Goal: Communication & Community: Answer question/provide support

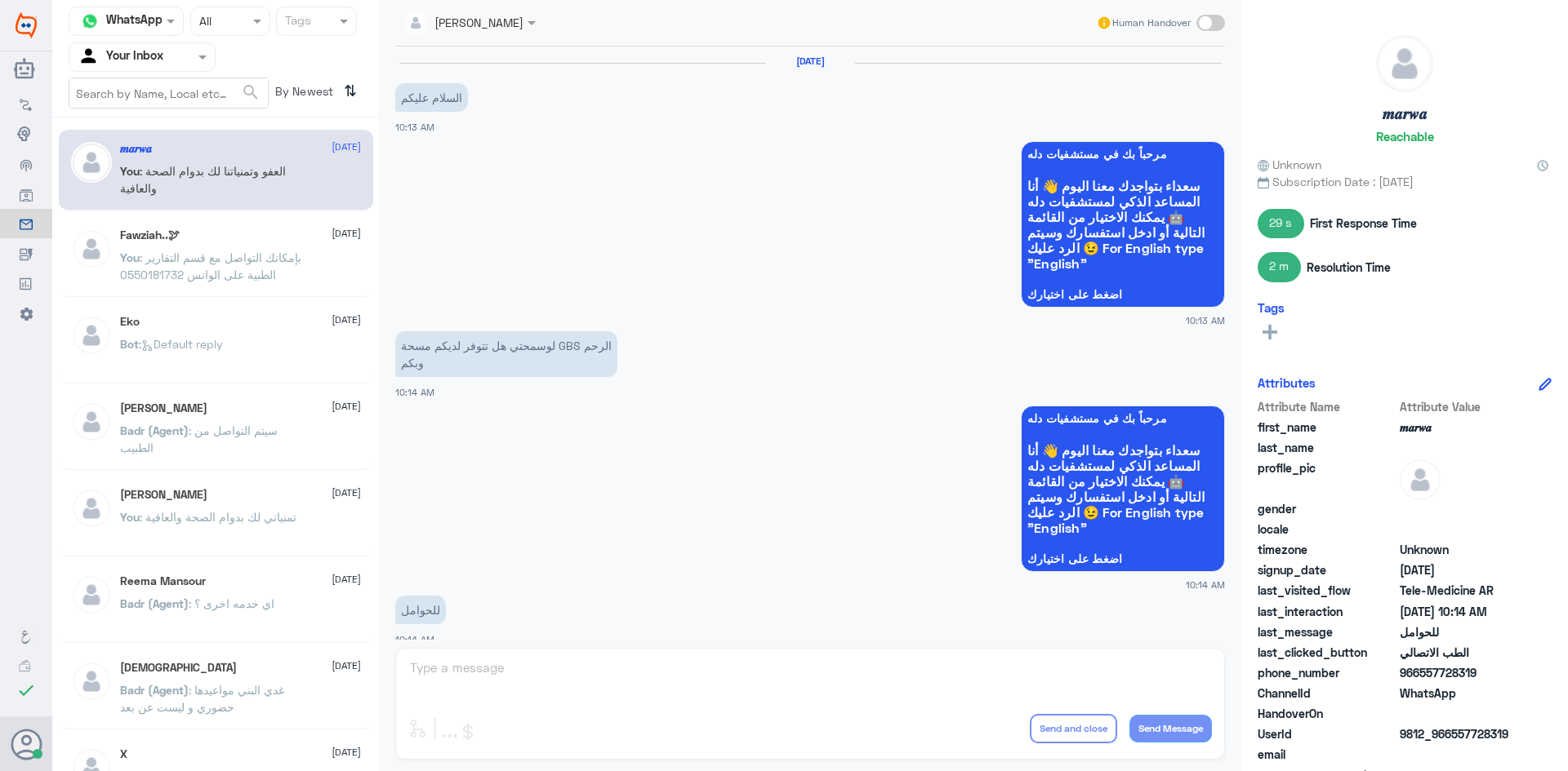
scroll to position [825, 0]
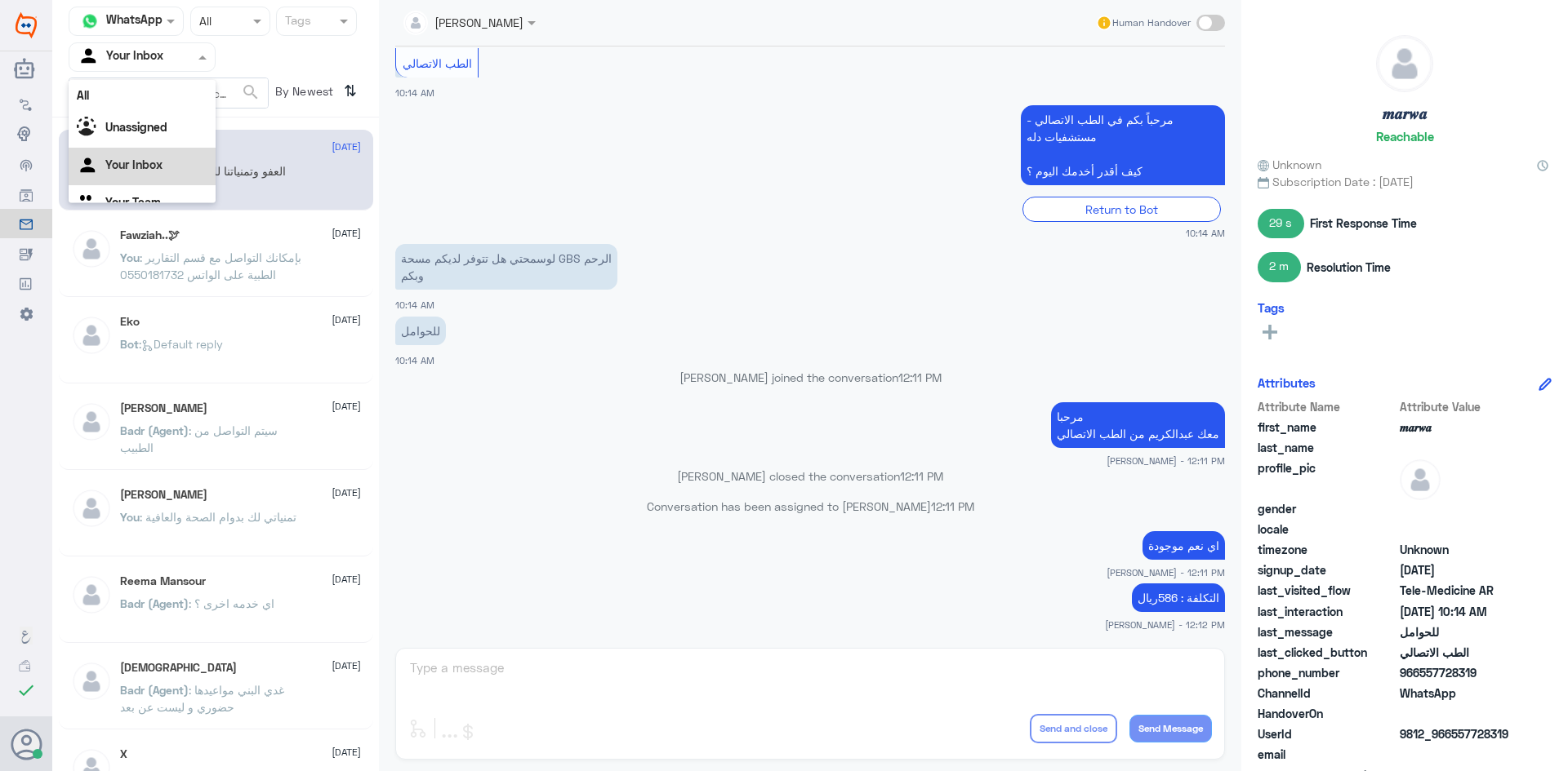
click at [205, 62] on span at bounding box center [205, 56] width 21 height 17
click at [155, 107] on div "All" at bounding box center [142, 95] width 147 height 30
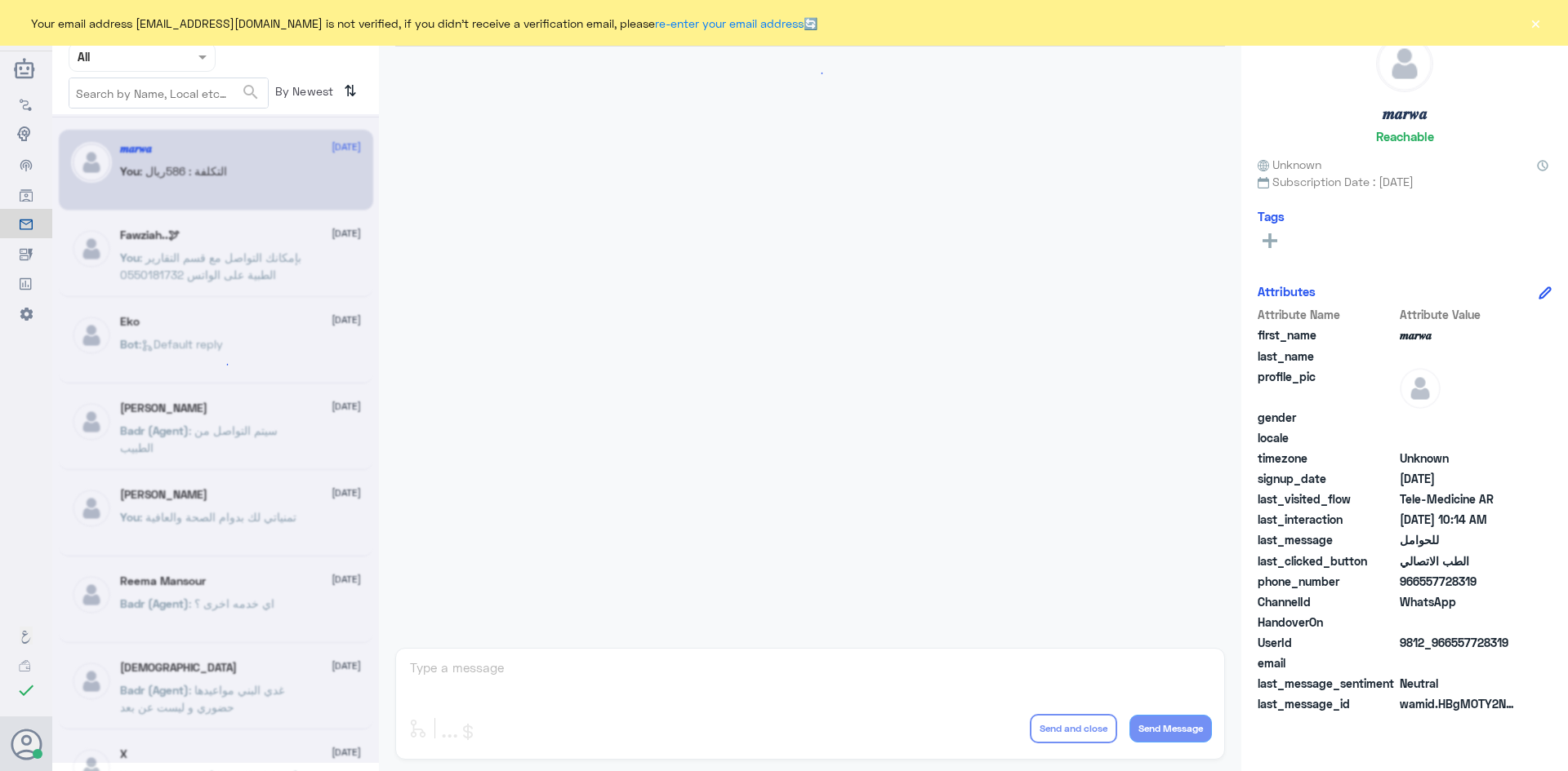
scroll to position [825, 0]
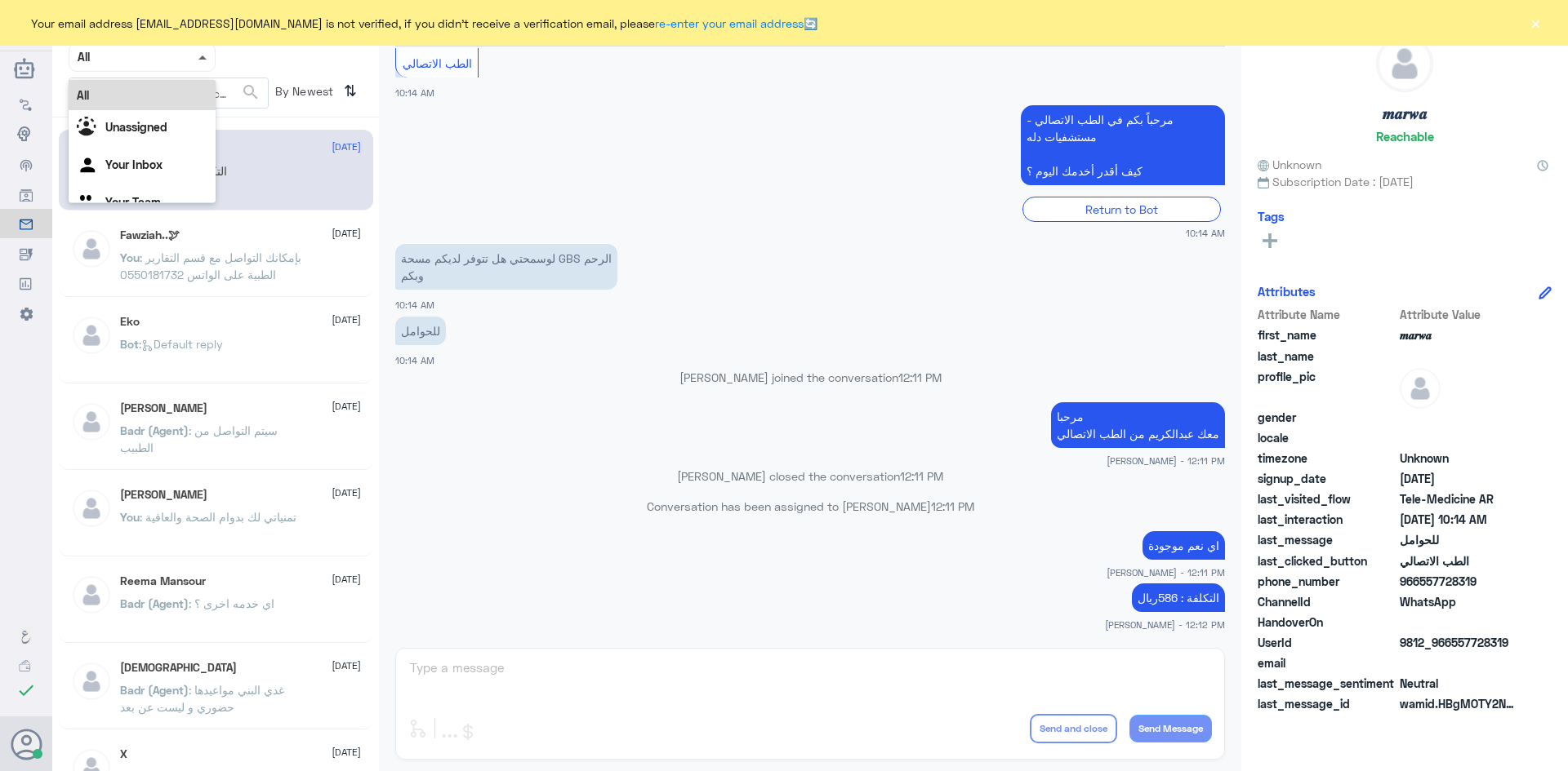
click at [204, 61] on span at bounding box center [205, 56] width 21 height 17
click at [168, 129] on b "Unassigned" at bounding box center [136, 127] width 62 height 14
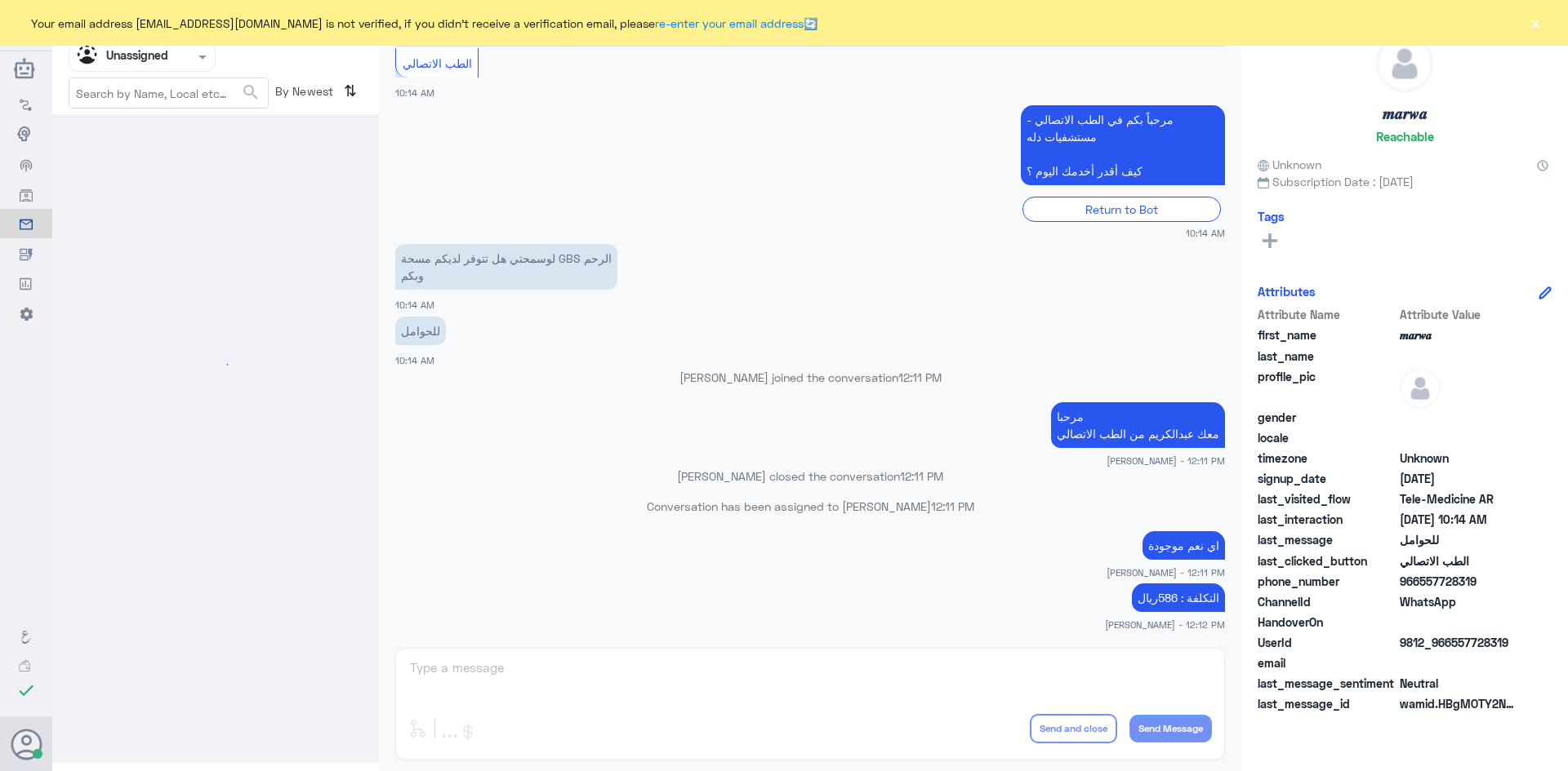
scroll to position [0, 0]
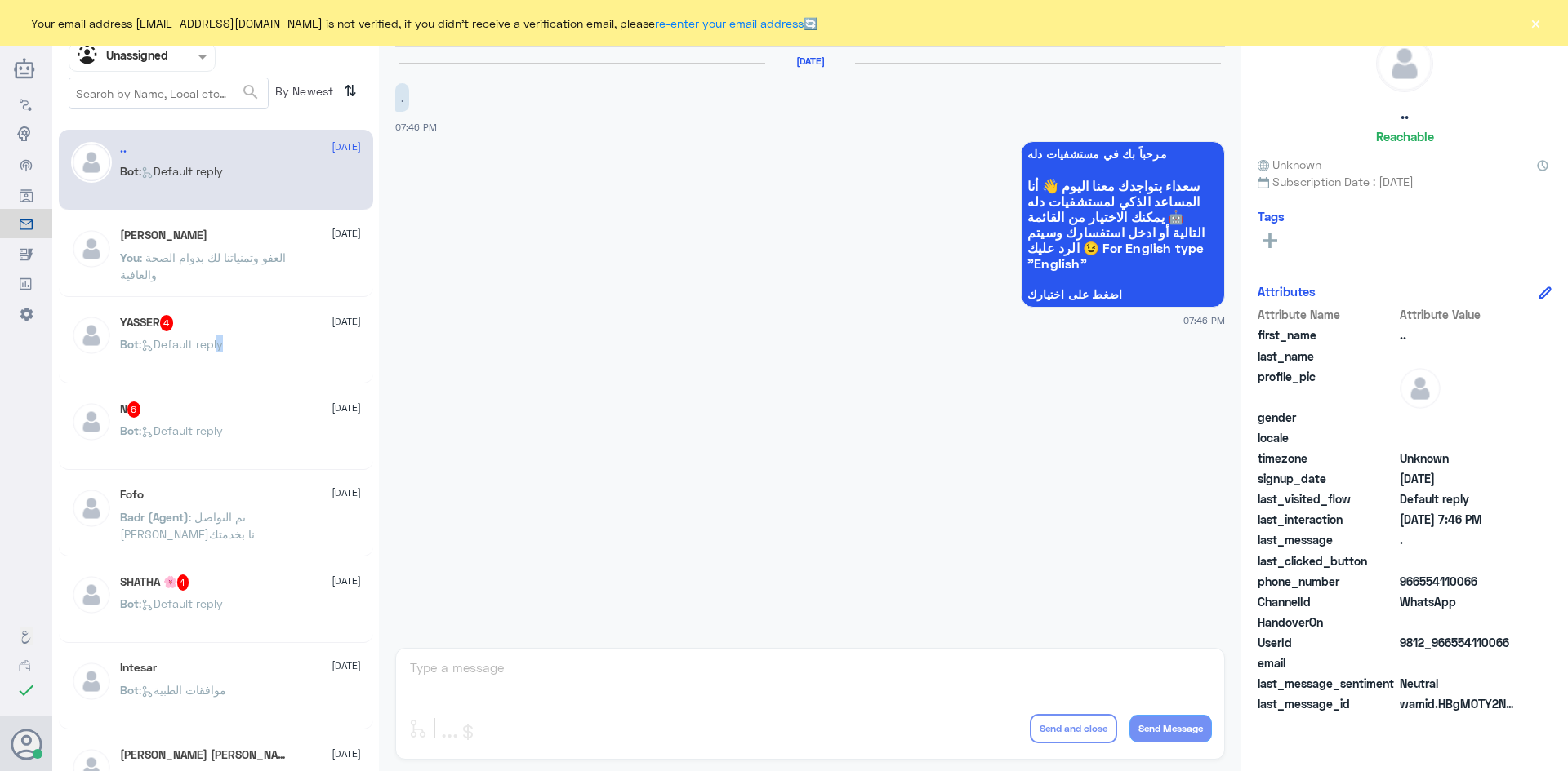
click at [223, 348] on span ": Default reply" at bounding box center [181, 344] width 84 height 14
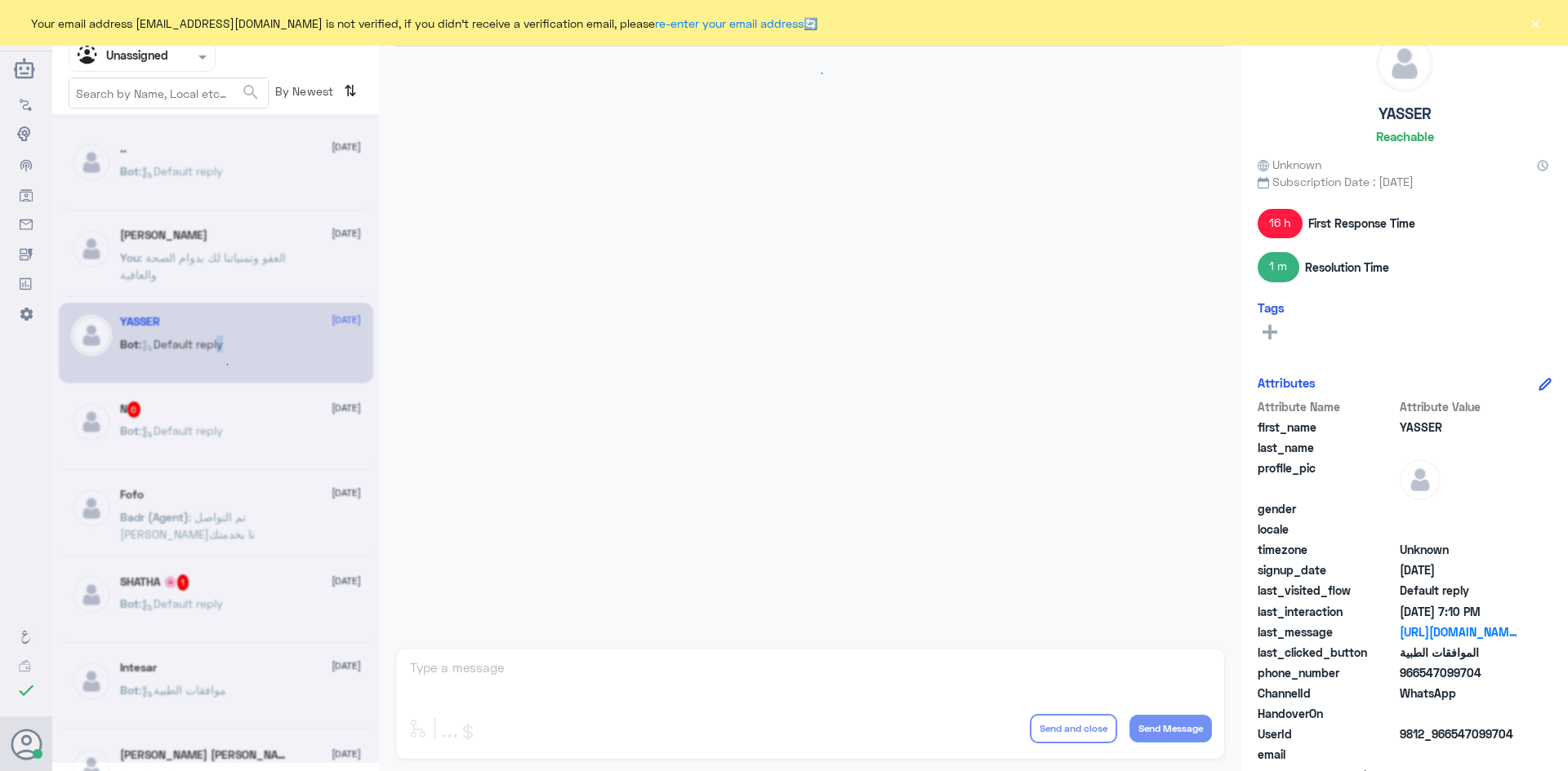
scroll to position [1935, 0]
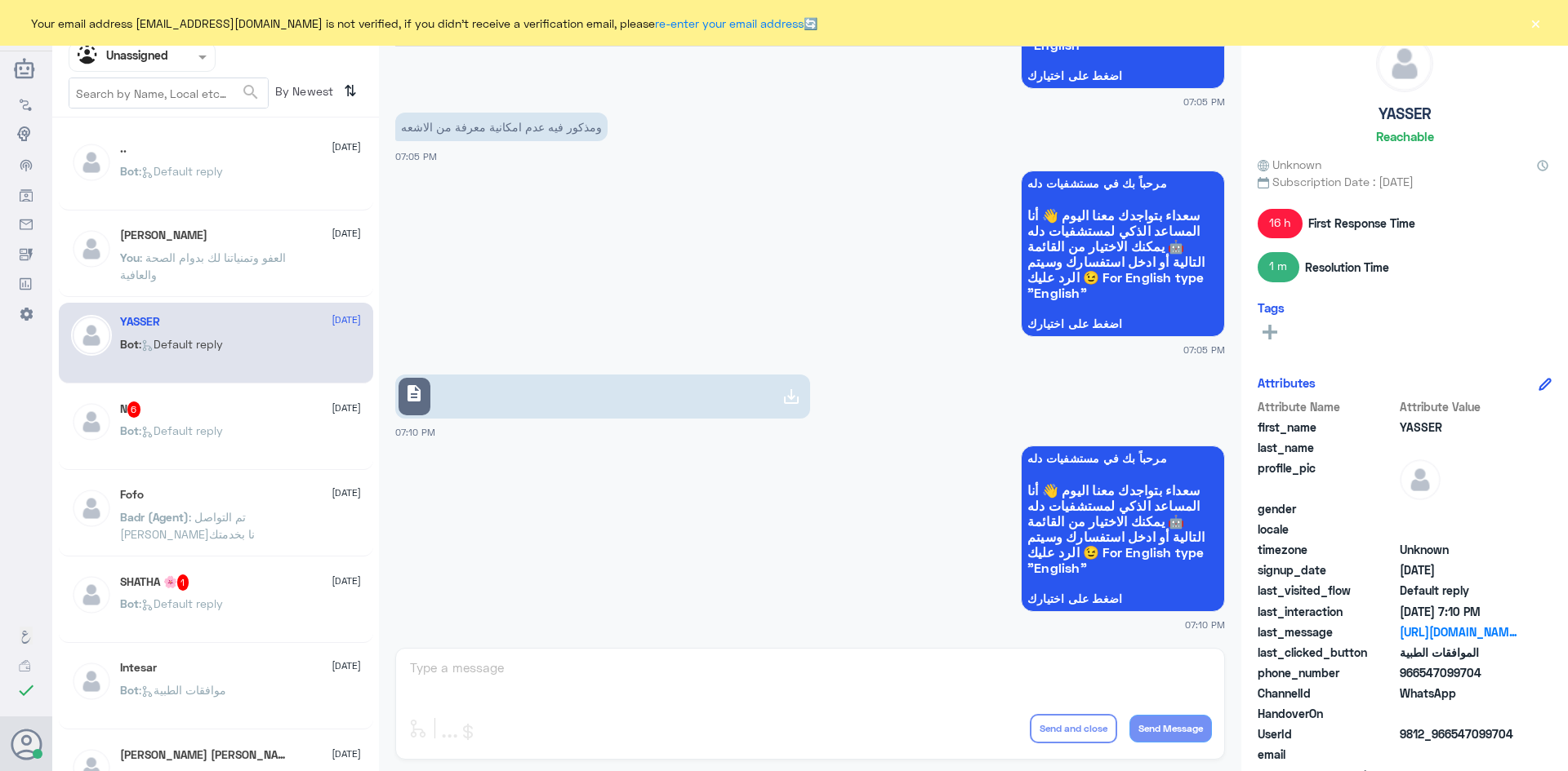
click at [204, 419] on div "N 6 10 September Bot : Default reply" at bounding box center [240, 432] width 241 height 62
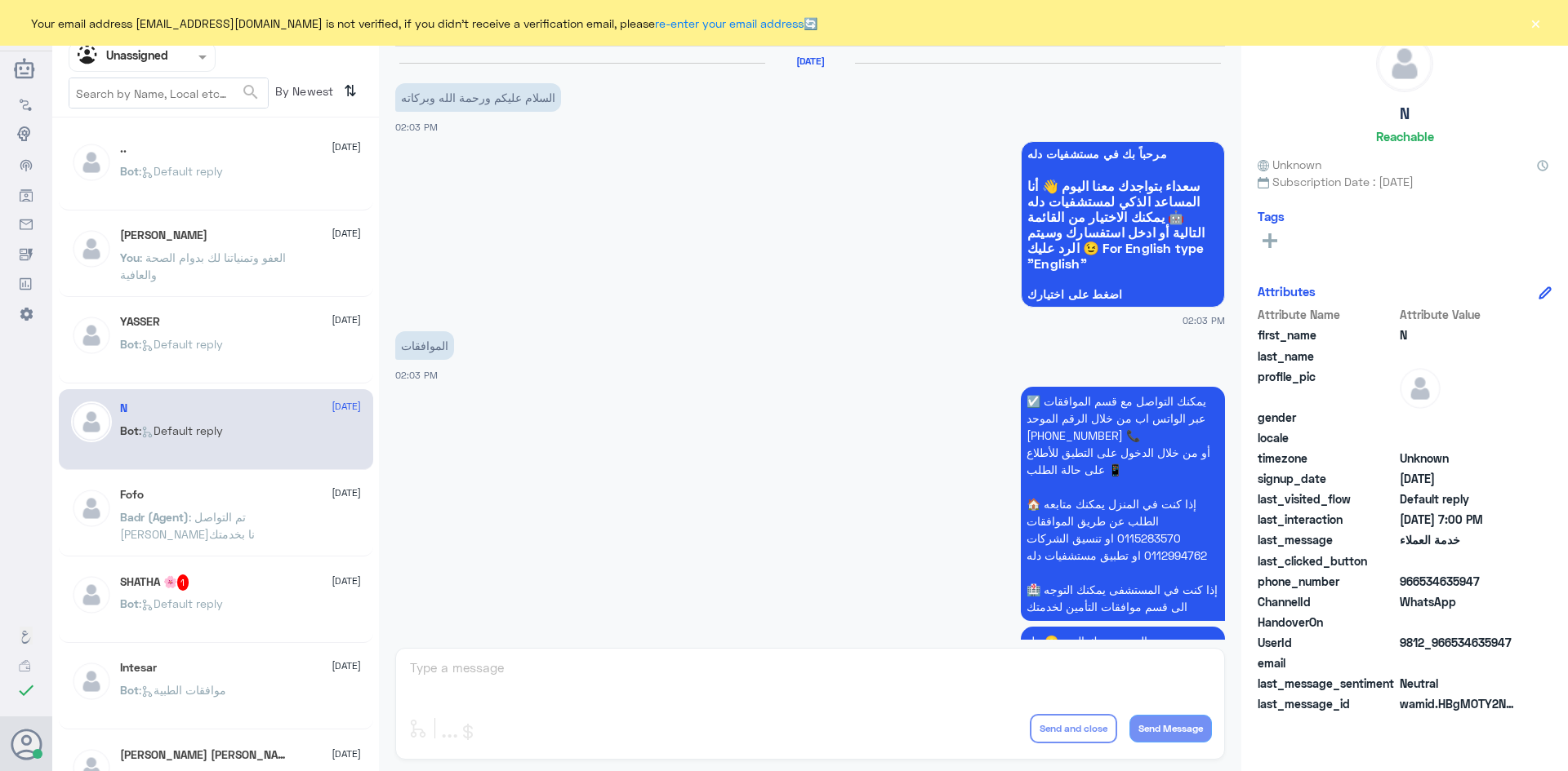
scroll to position [1002, 0]
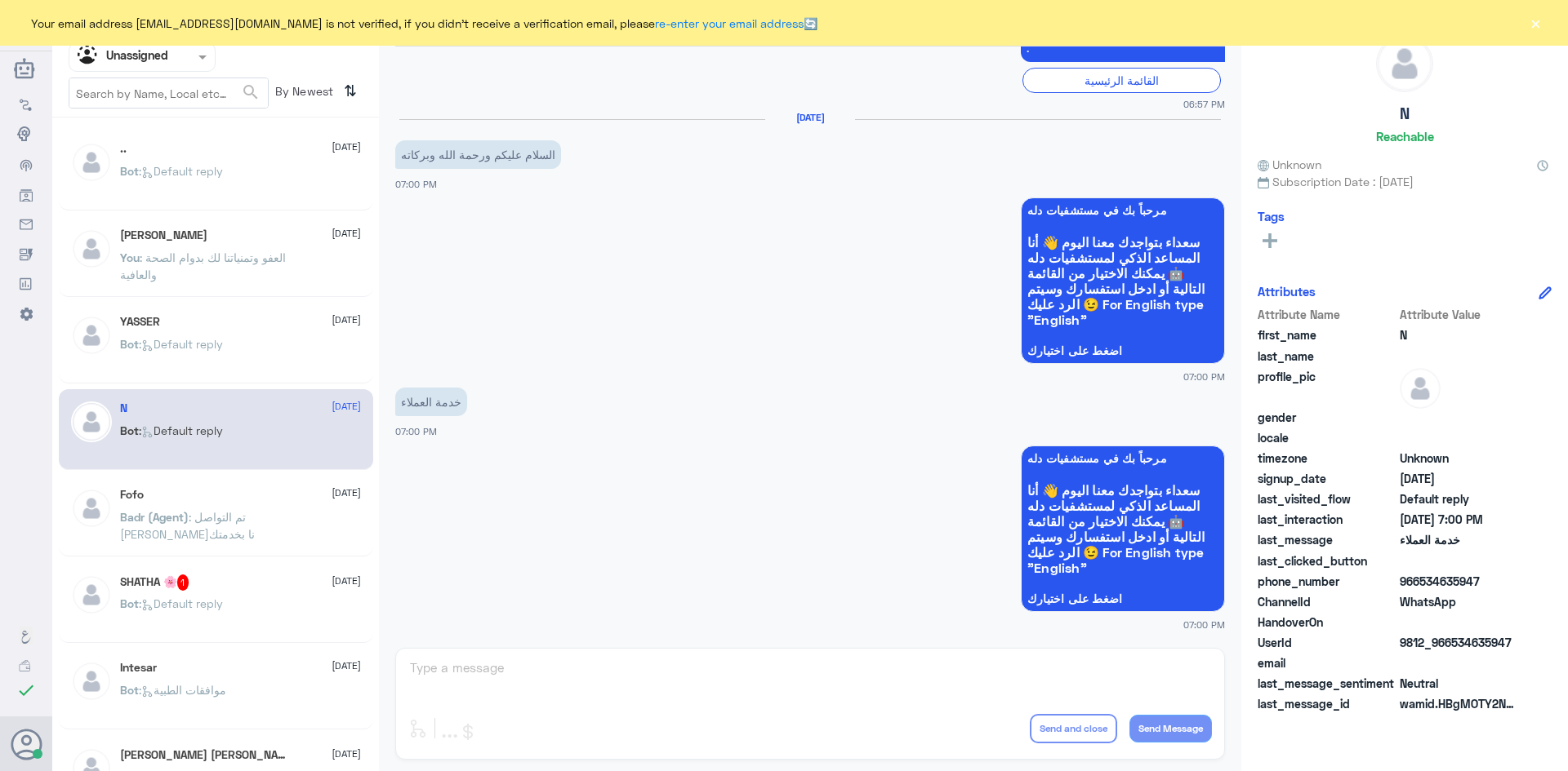
click at [209, 328] on div "YASSER 10 September" at bounding box center [240, 322] width 241 height 14
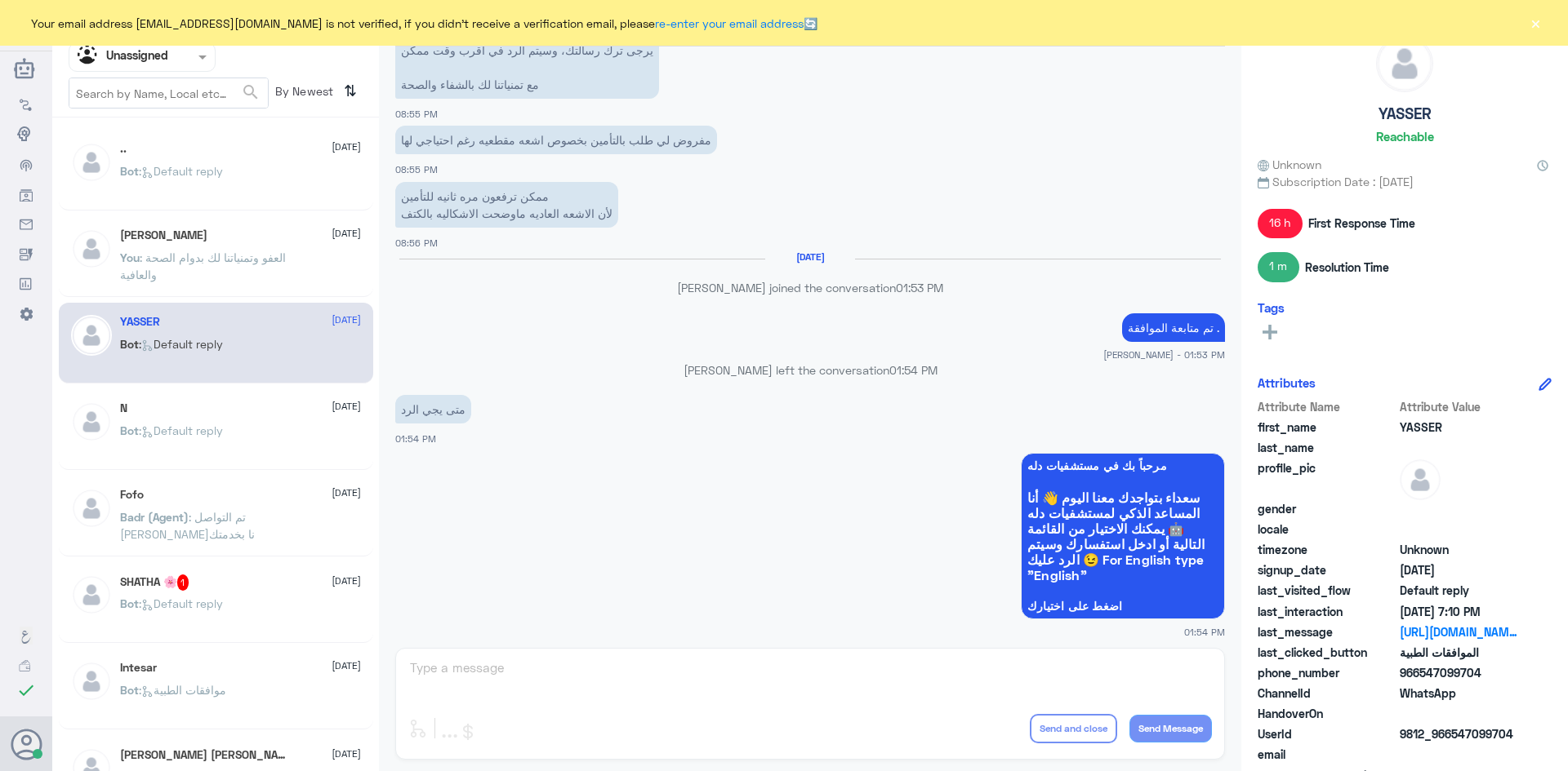
scroll to position [629, 0]
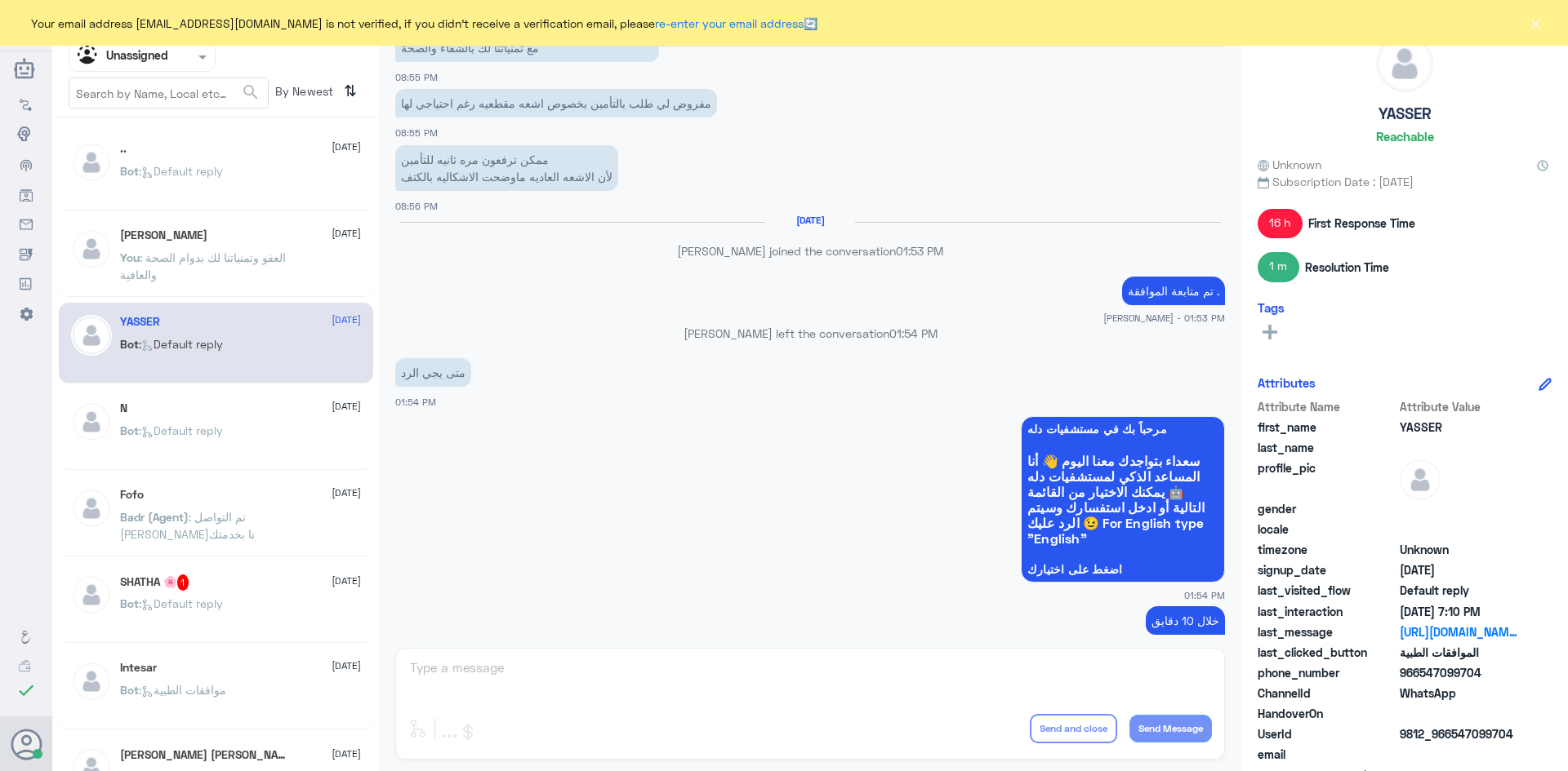
click at [247, 603] on div "Bot : Default reply" at bounding box center [240, 617] width 241 height 36
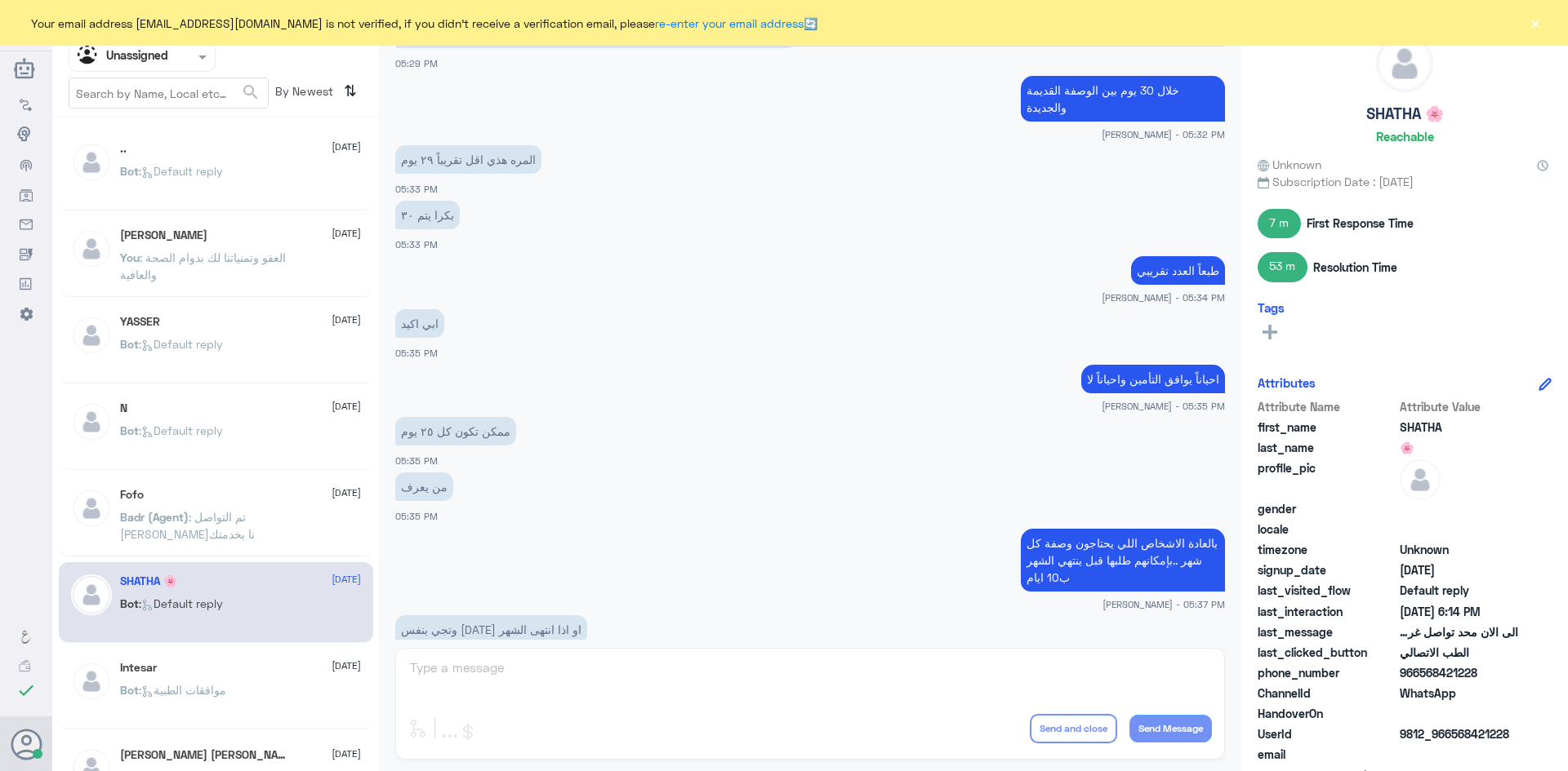
scroll to position [303, 0]
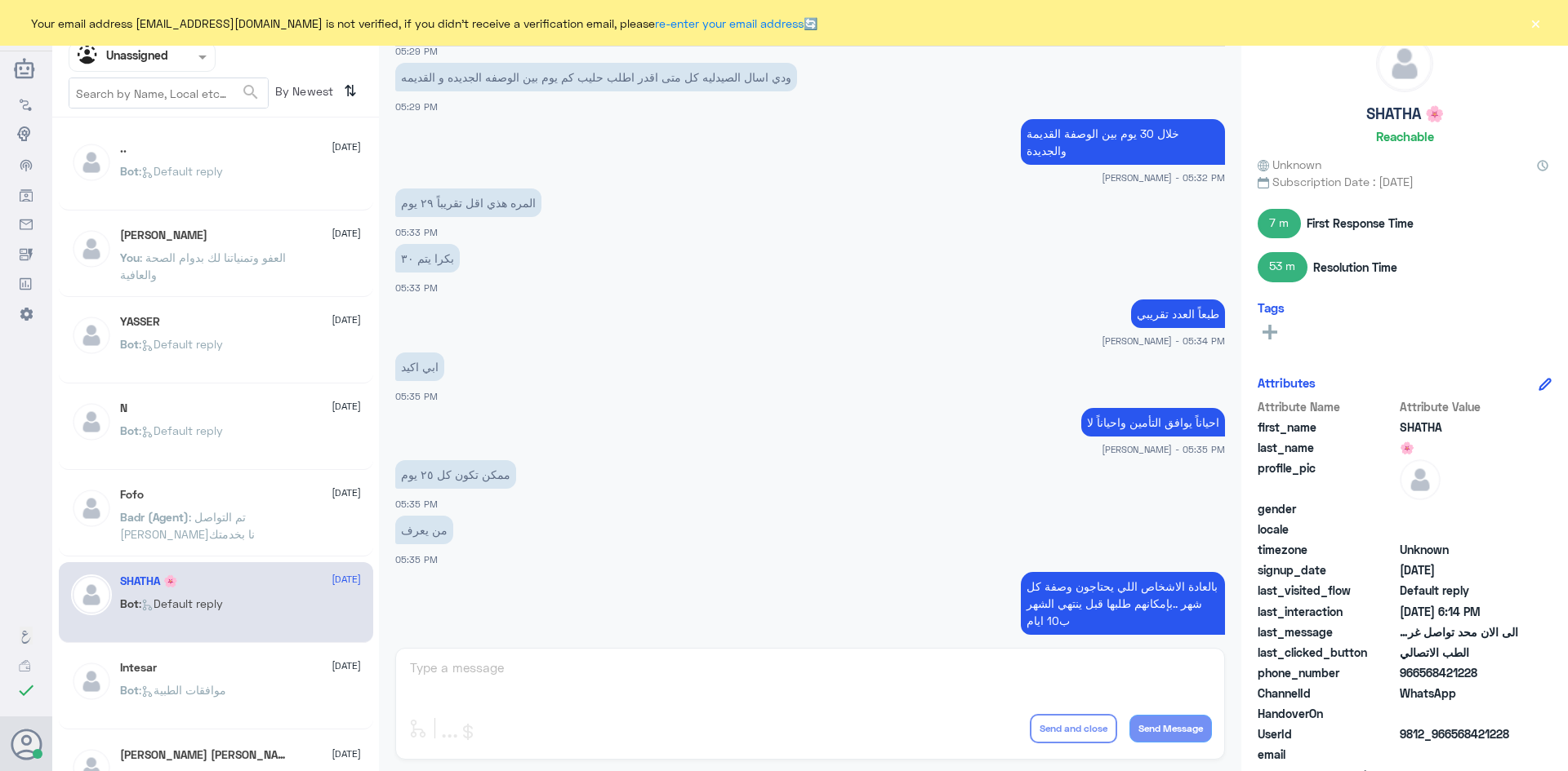
click at [242, 494] on div "Fofo 10 September" at bounding box center [240, 495] width 241 height 14
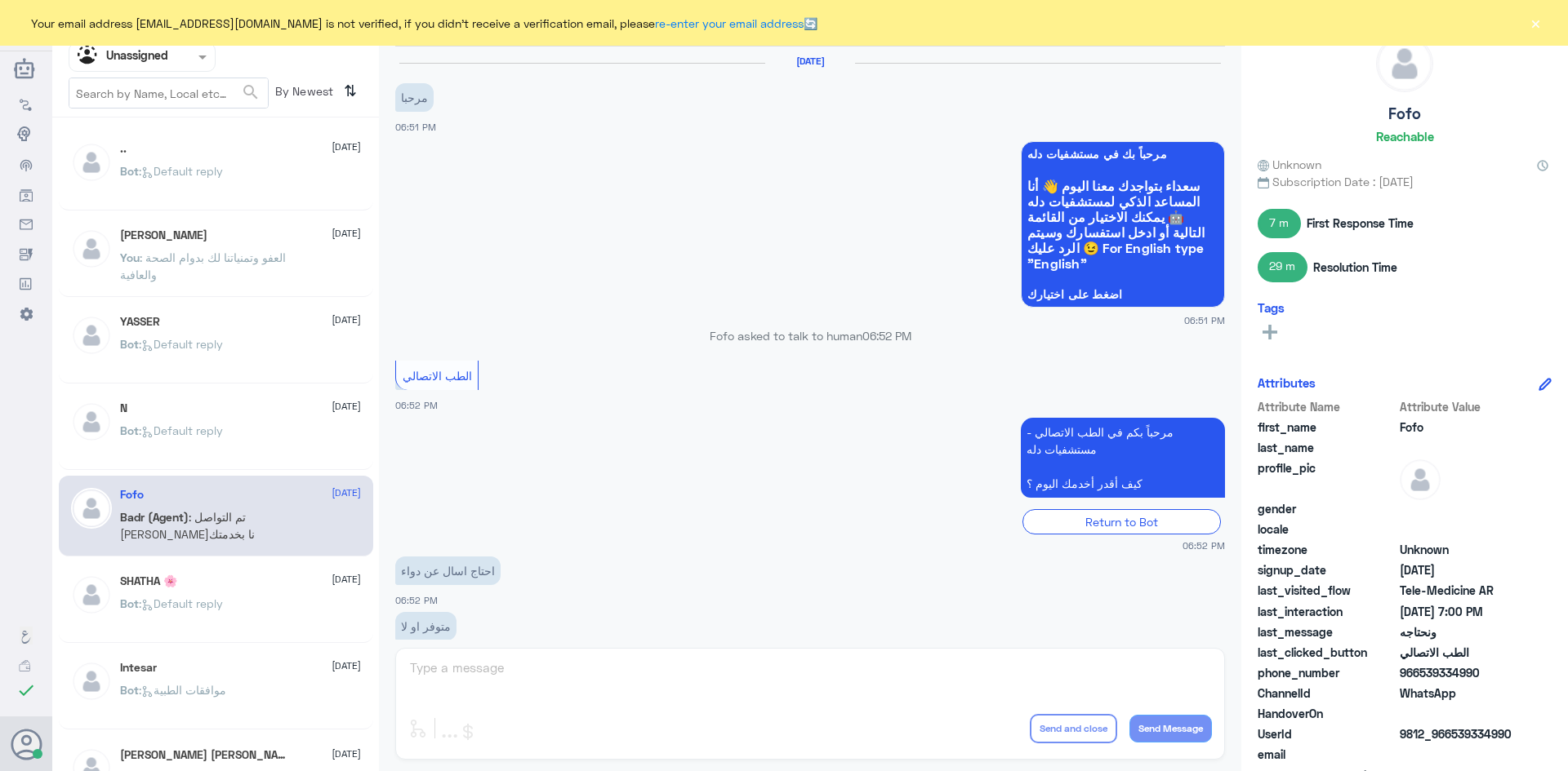
scroll to position [693, 0]
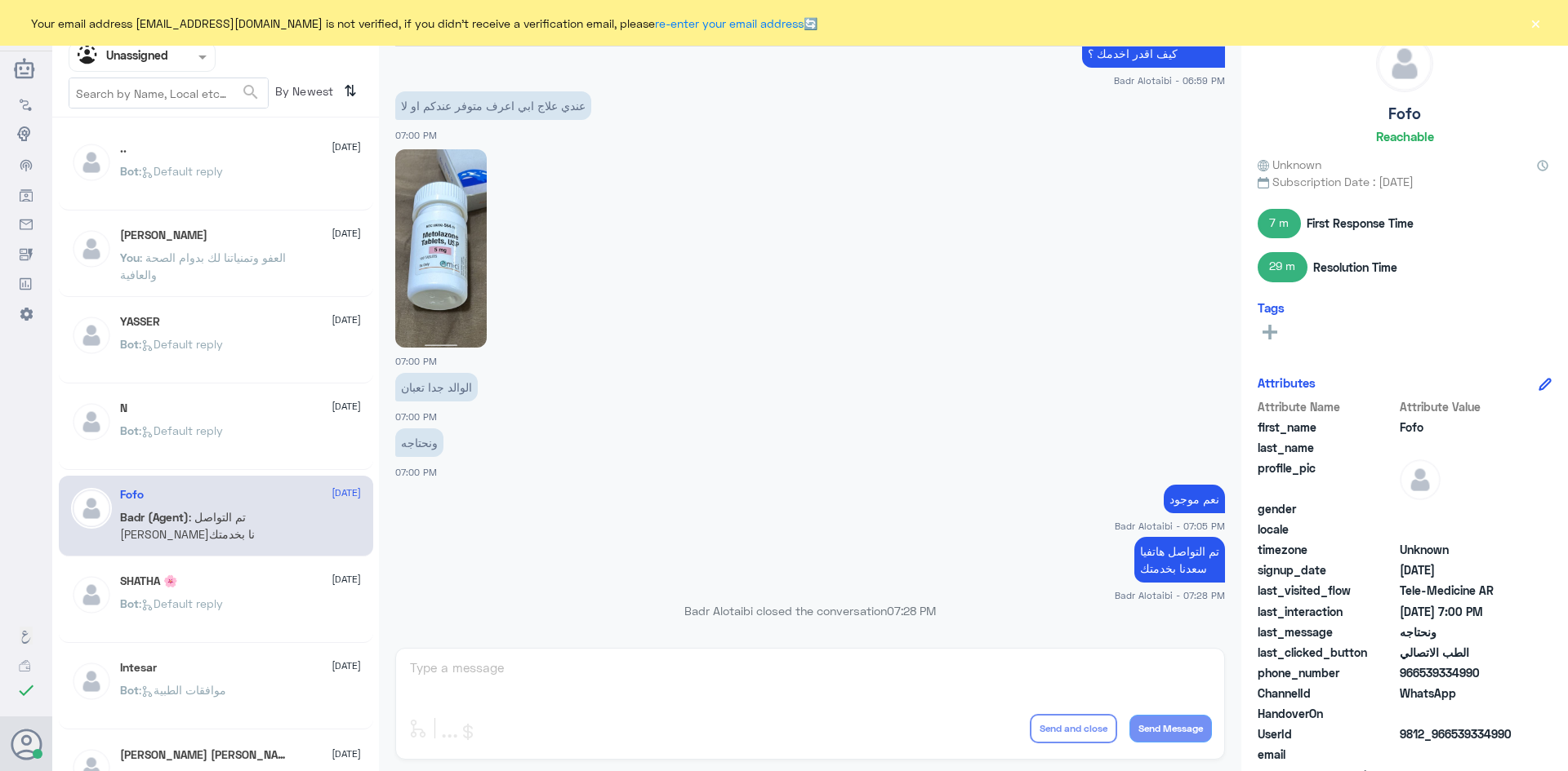
click at [255, 432] on div "Bot : Default reply" at bounding box center [240, 445] width 241 height 36
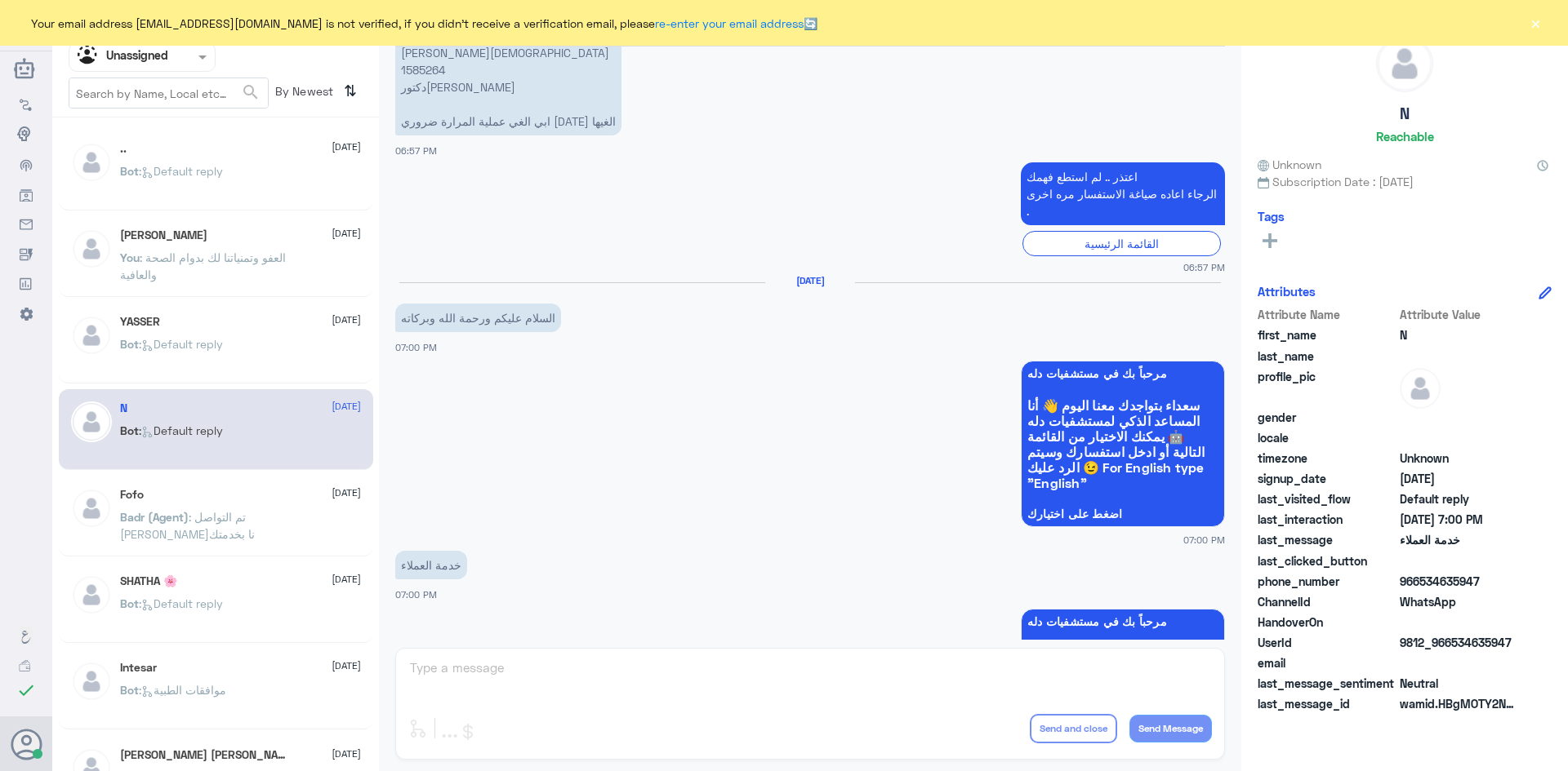
scroll to position [757, 0]
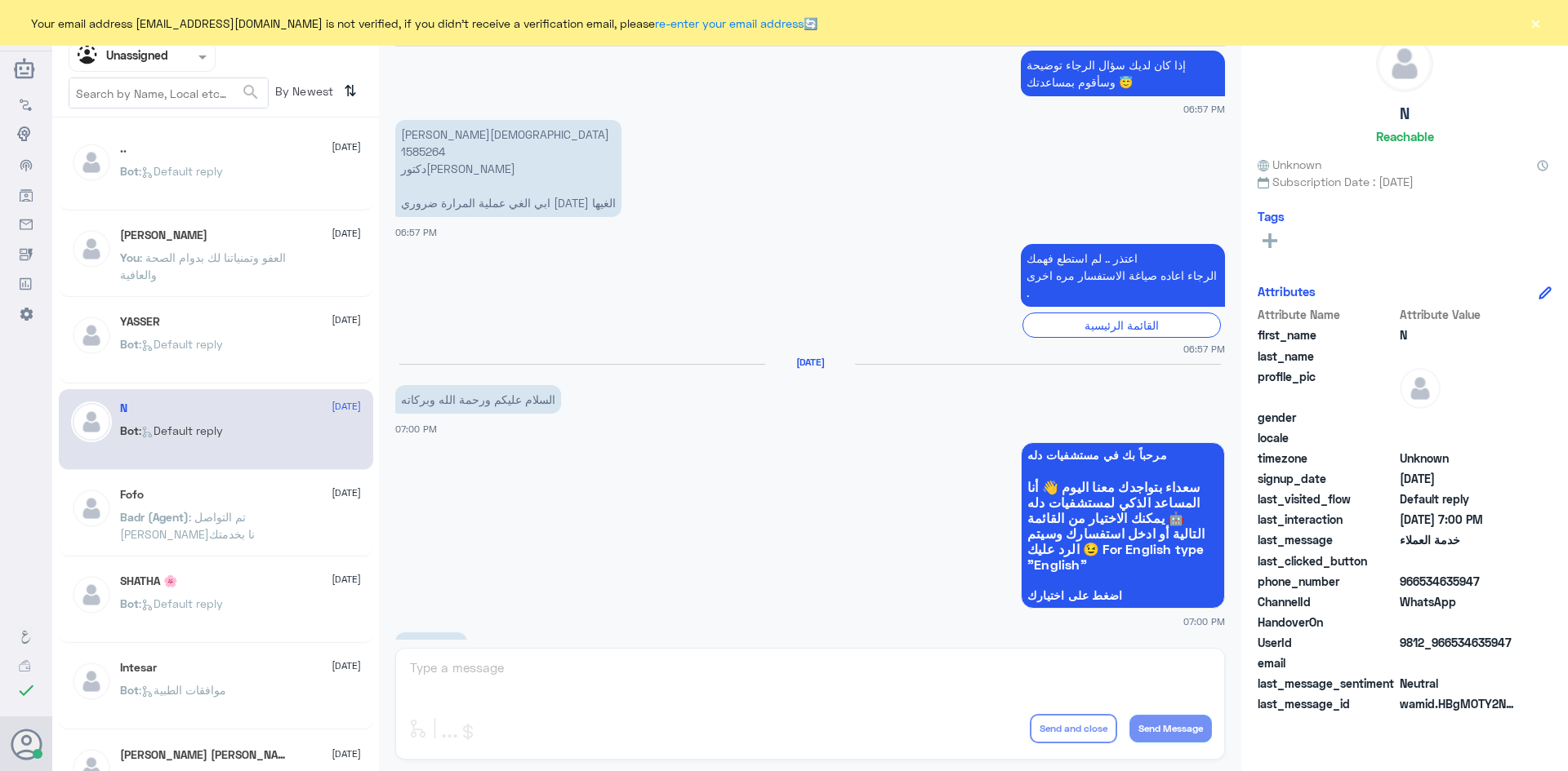
click at [212, 321] on div "YASSER 10 September" at bounding box center [240, 322] width 241 height 14
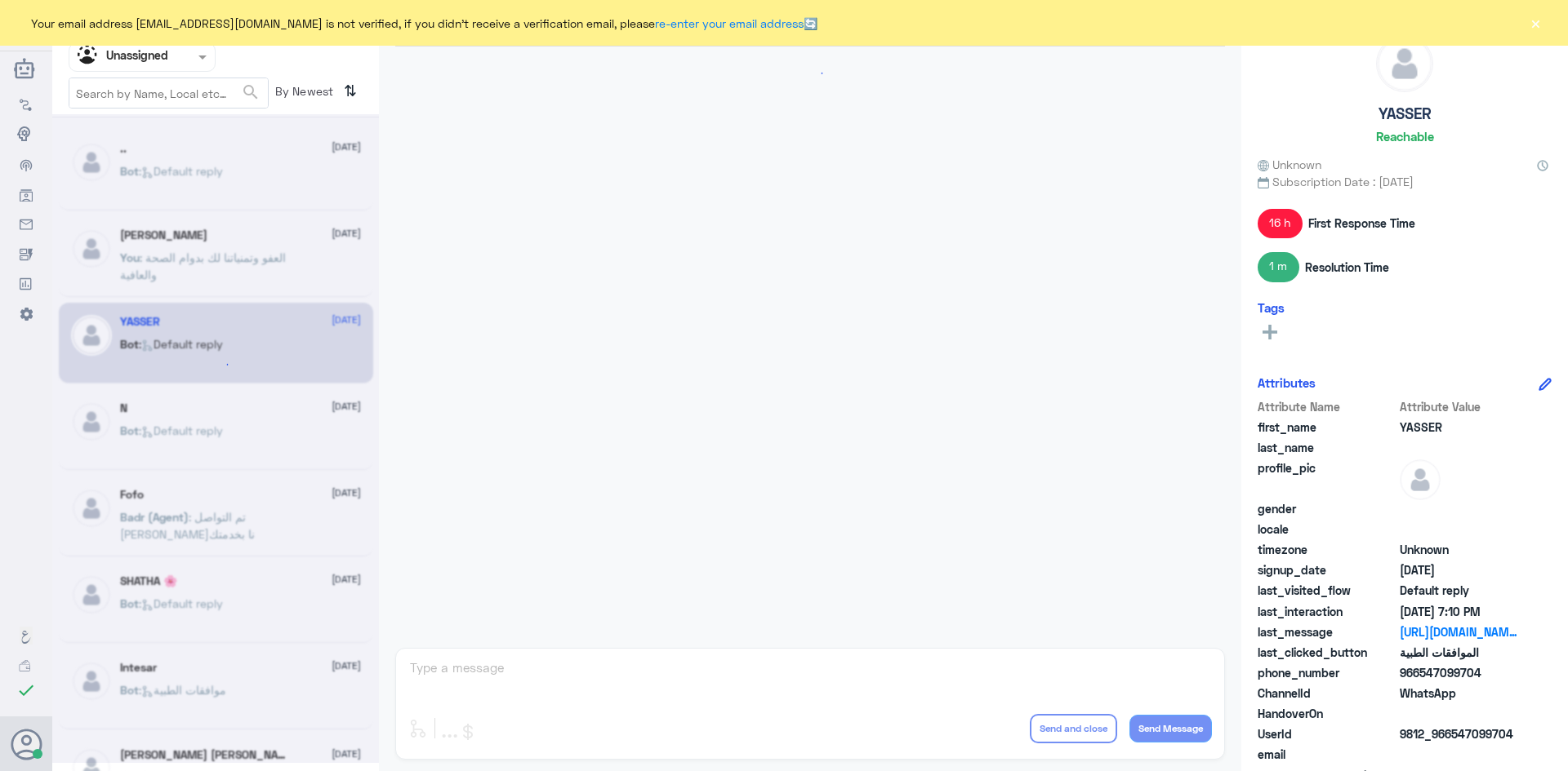
scroll to position [1935, 0]
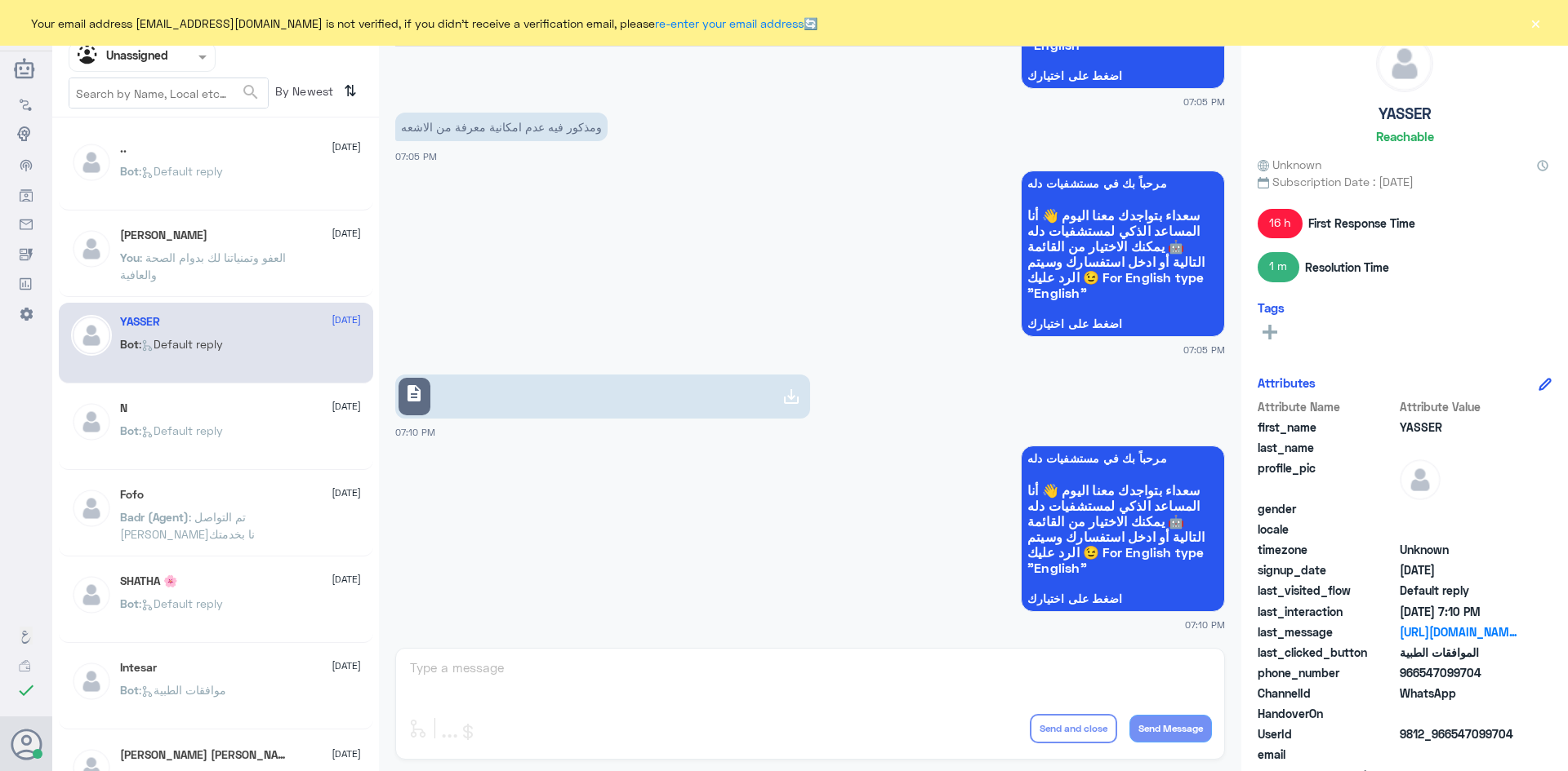
click at [268, 244] on div "Wasan Alhamadi 10 September You : العفو وتمنياتنا لك بدوام الصحة والعافية" at bounding box center [240, 259] width 241 height 62
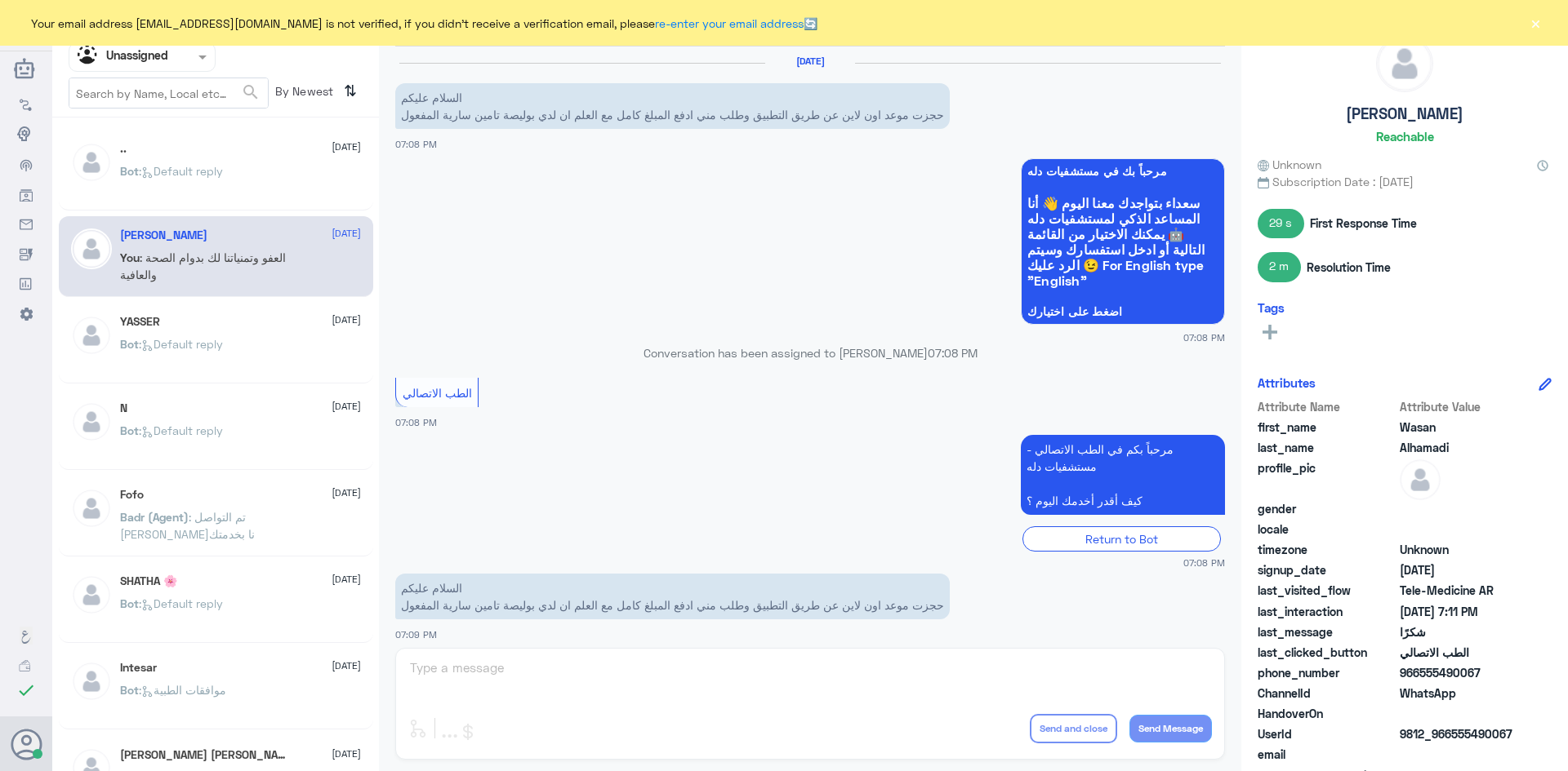
scroll to position [513, 0]
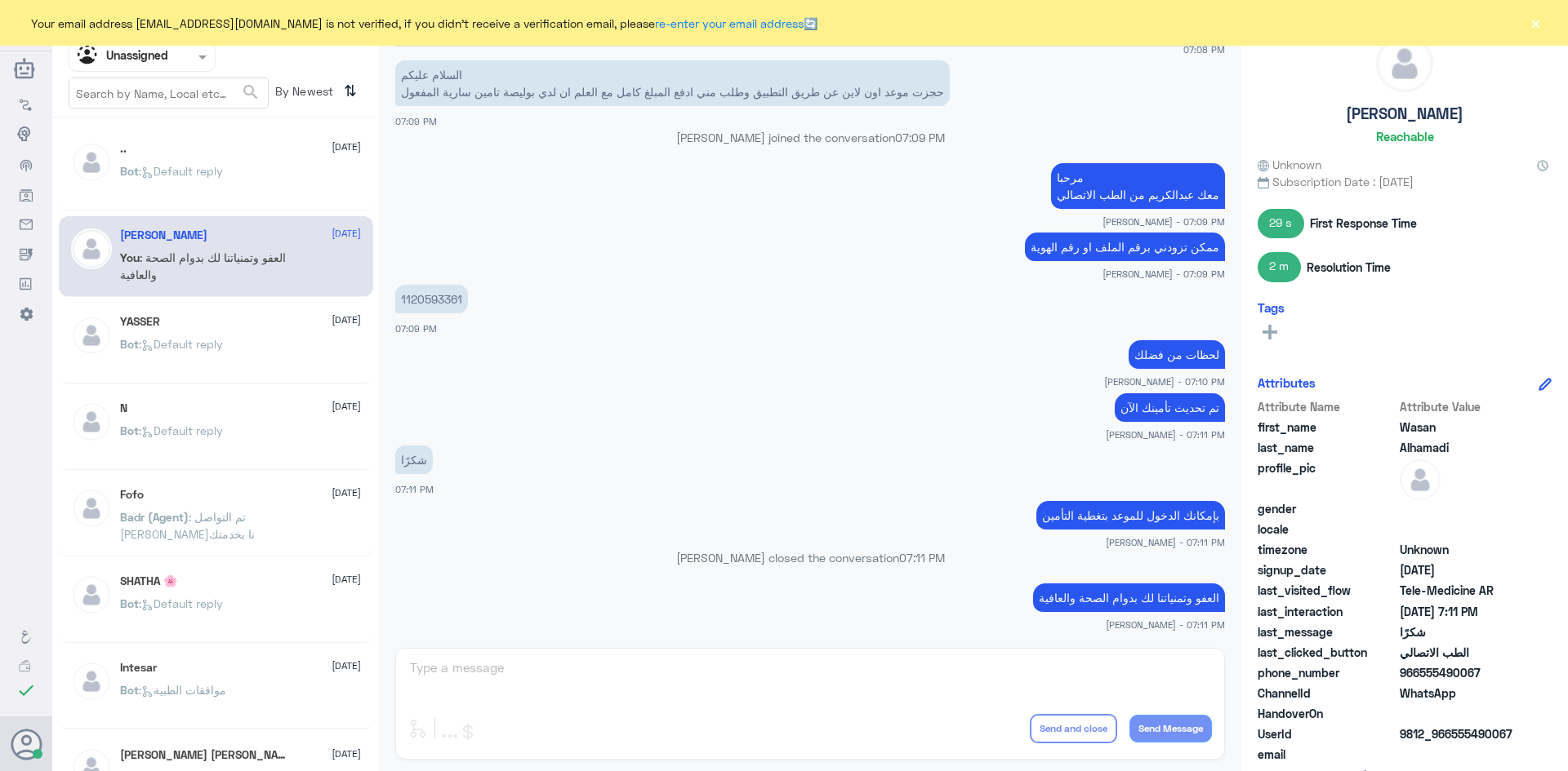
click at [260, 669] on div "Intesar 10 September" at bounding box center [240, 669] width 241 height 14
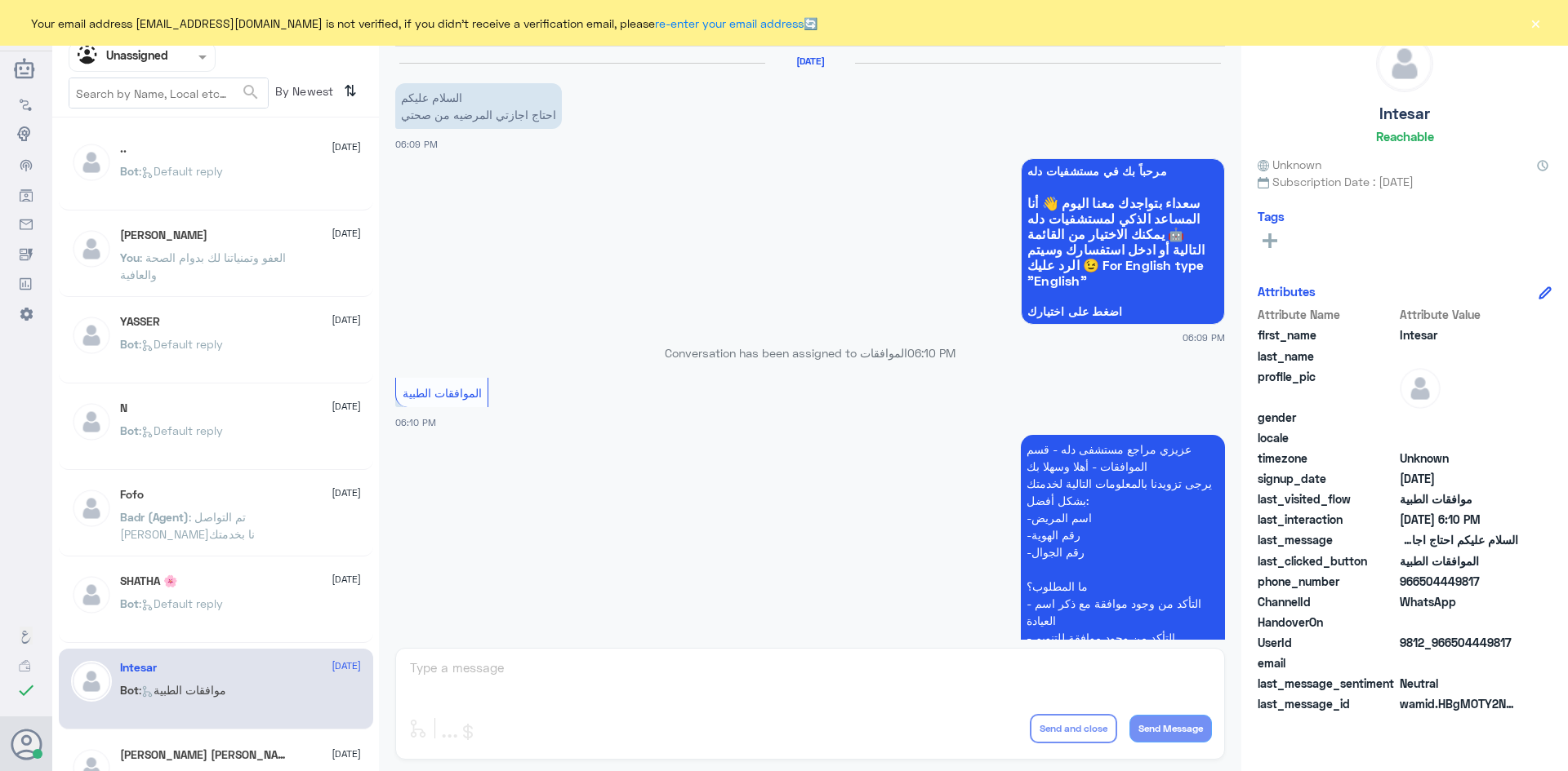
scroll to position [253, 0]
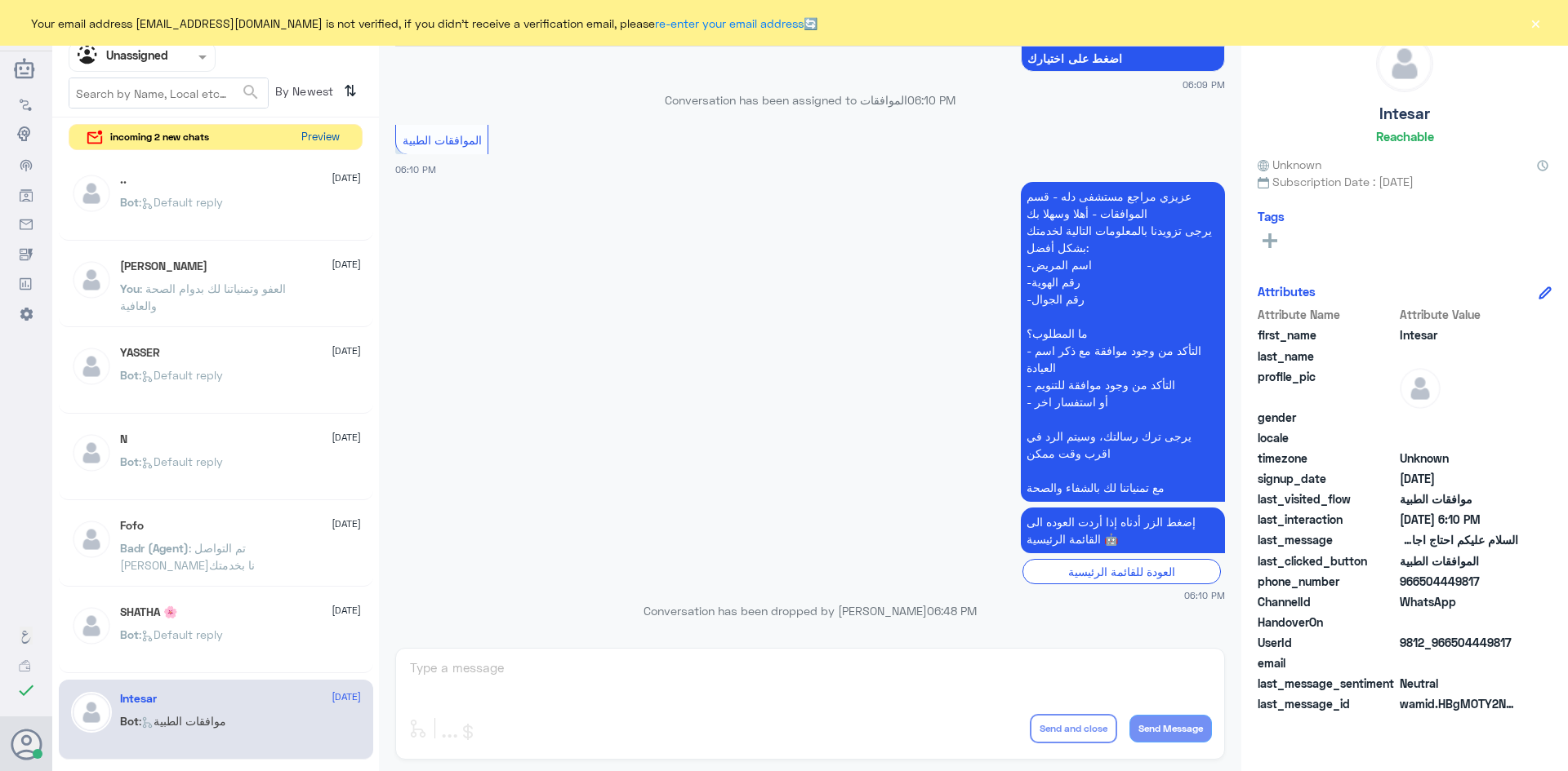
click at [314, 135] on button "Preview" at bounding box center [320, 137] width 50 height 25
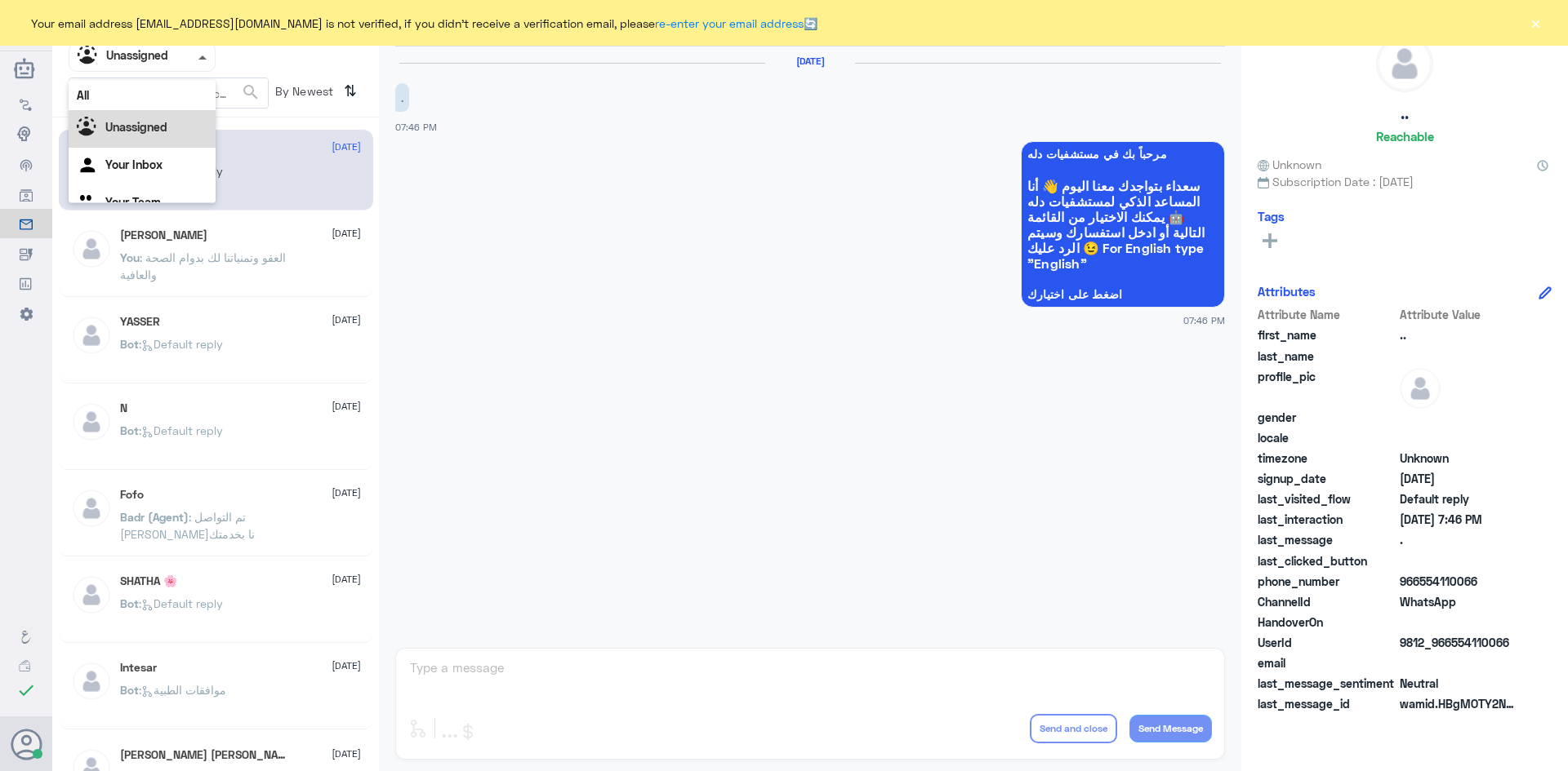
click at [206, 56] on span at bounding box center [202, 57] width 8 height 4
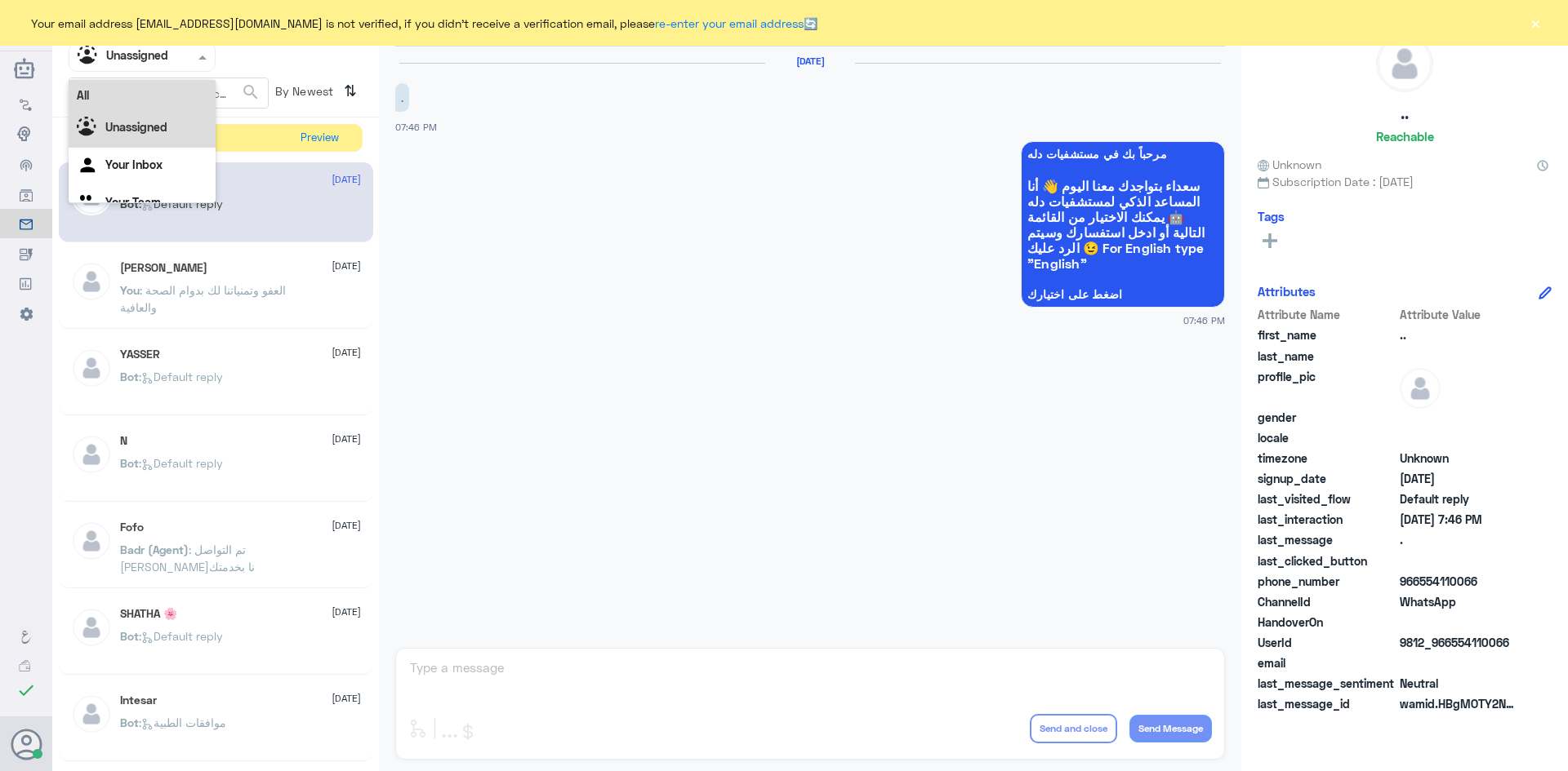
click at [155, 95] on div "All" at bounding box center [142, 95] width 147 height 30
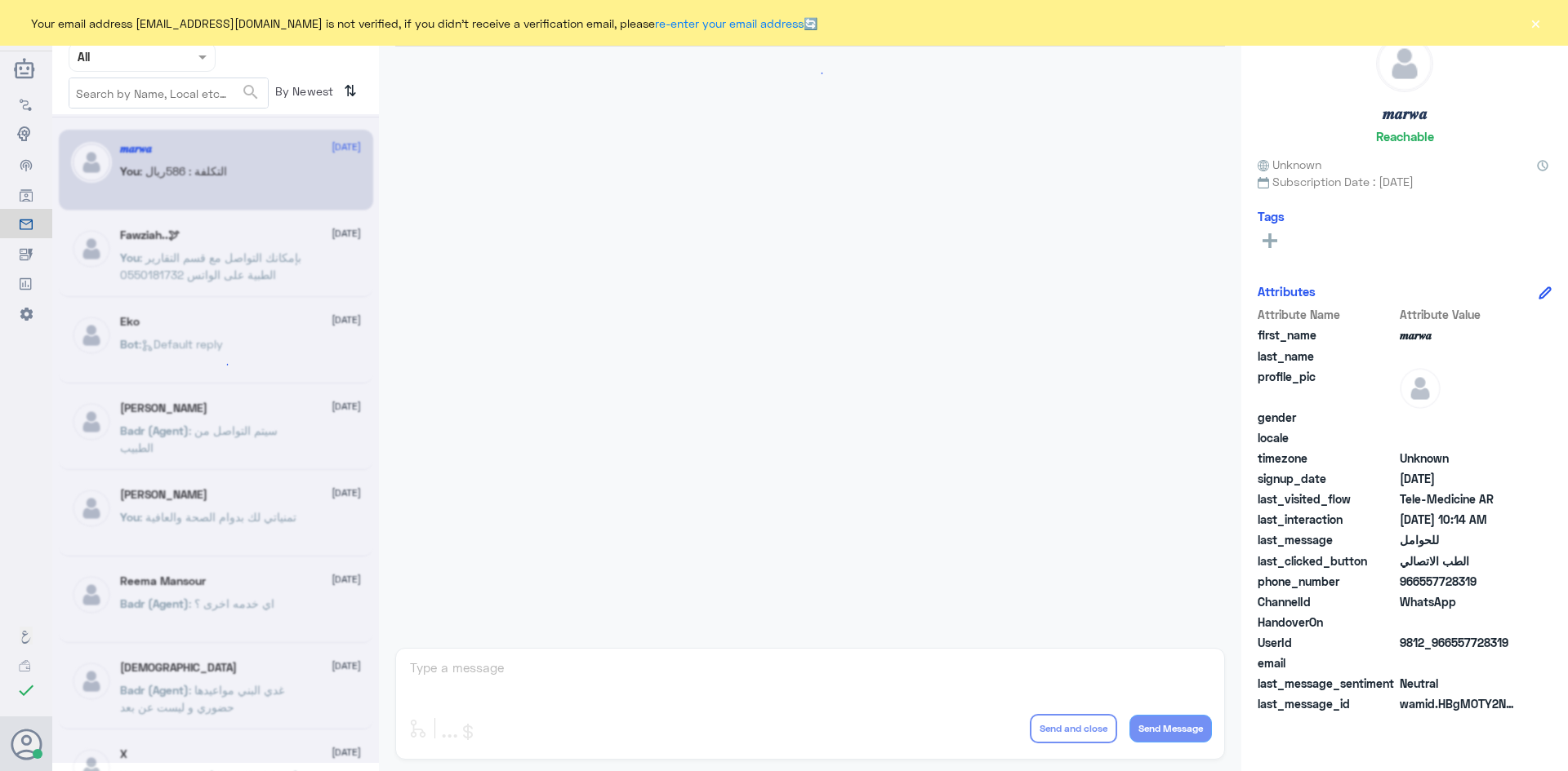
scroll to position [825, 0]
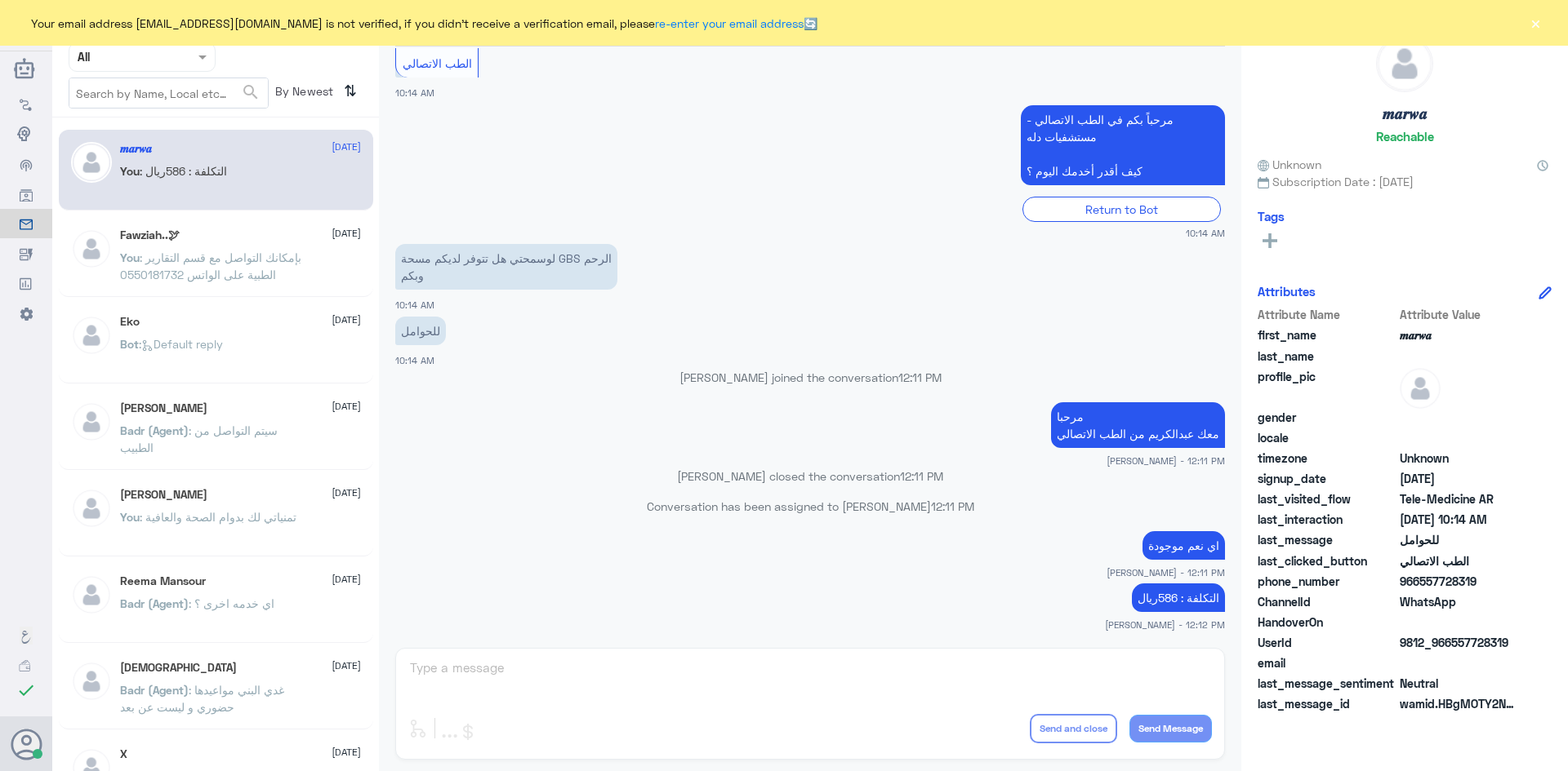
click at [1537, 22] on button "×" at bounding box center [1535, 23] width 17 height 16
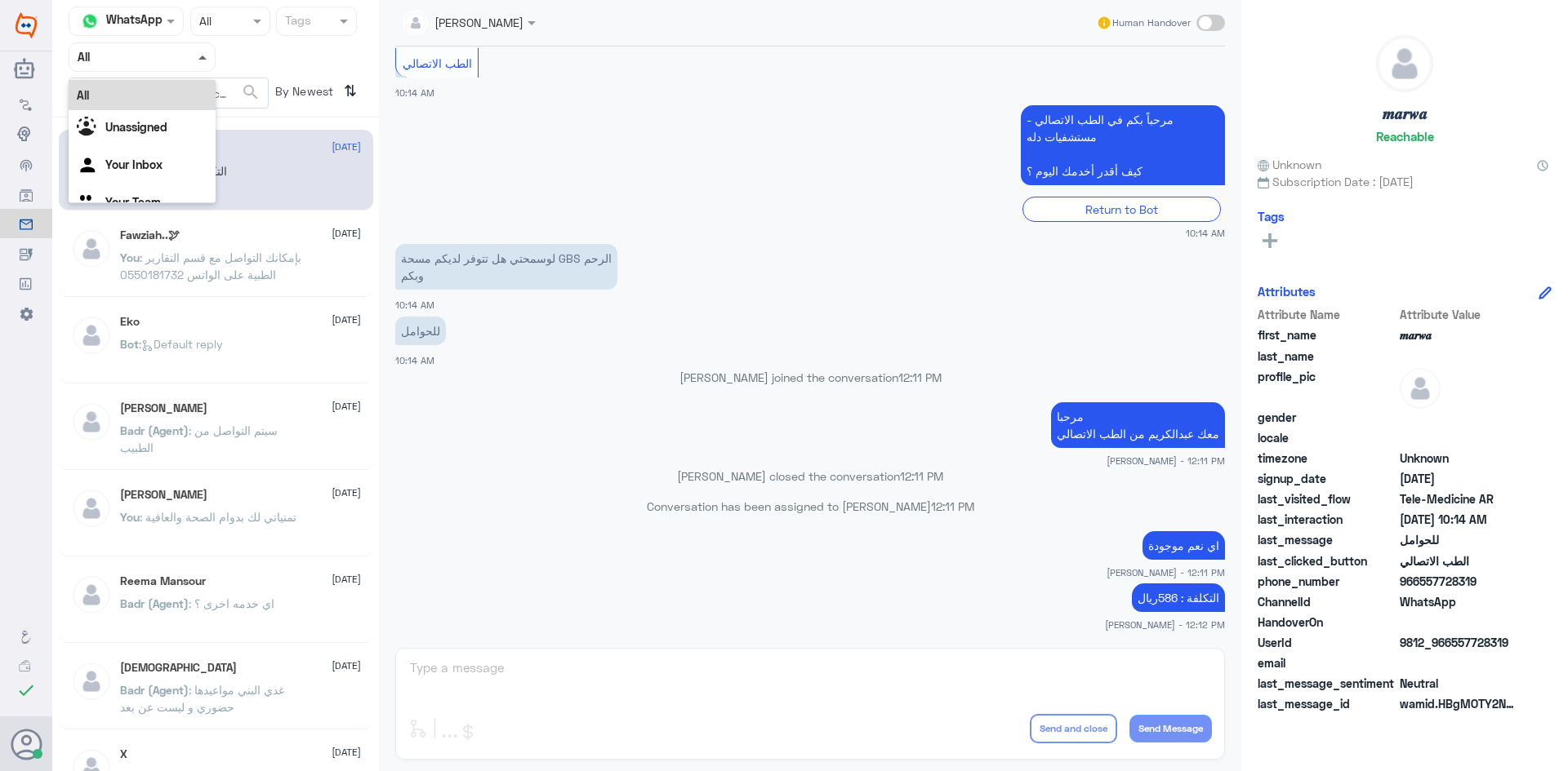
click at [198, 61] on span at bounding box center [205, 56] width 21 height 17
click at [172, 117] on div "Unassigned" at bounding box center [142, 128] width 147 height 37
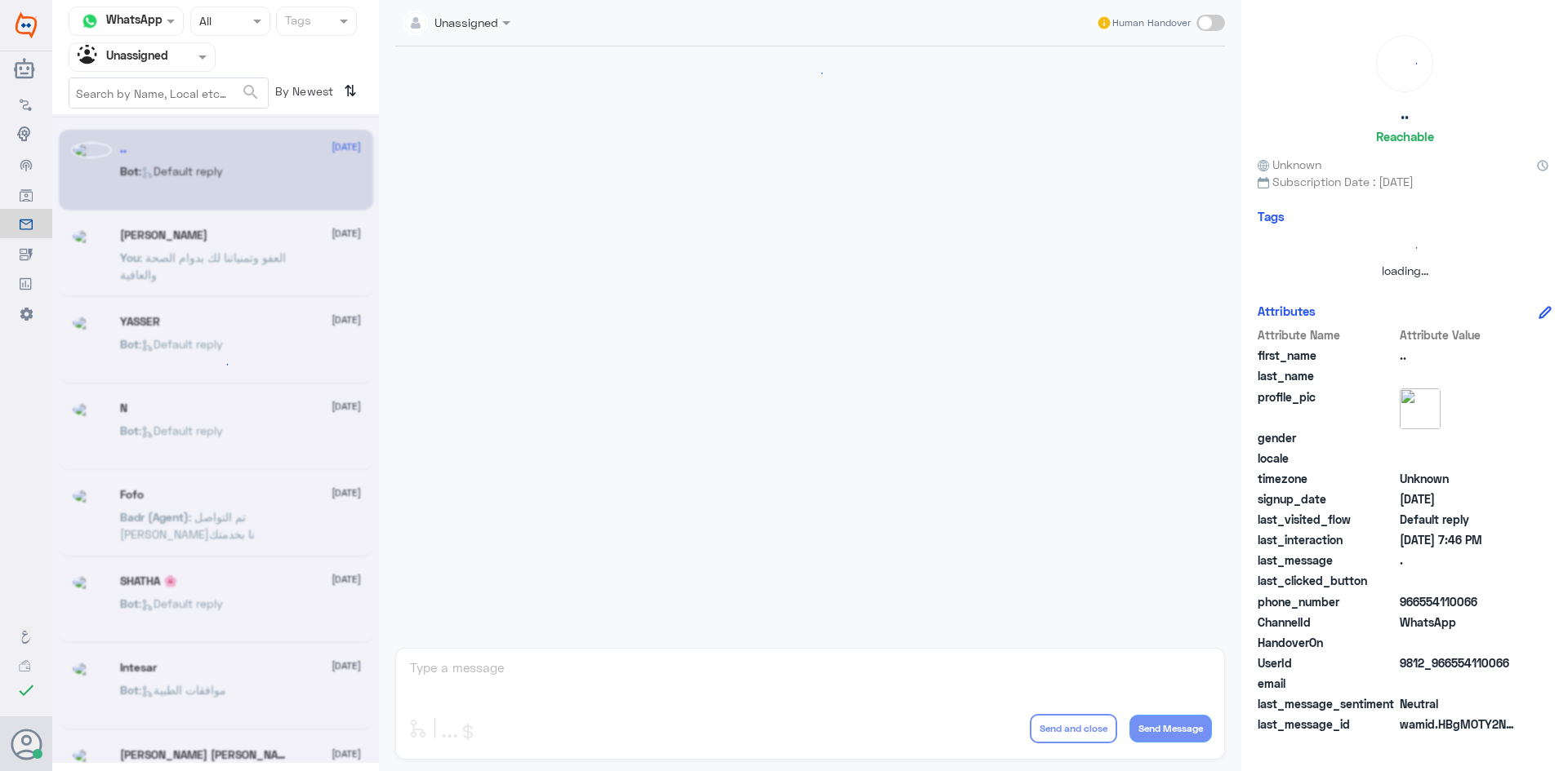
scroll to position [0, 0]
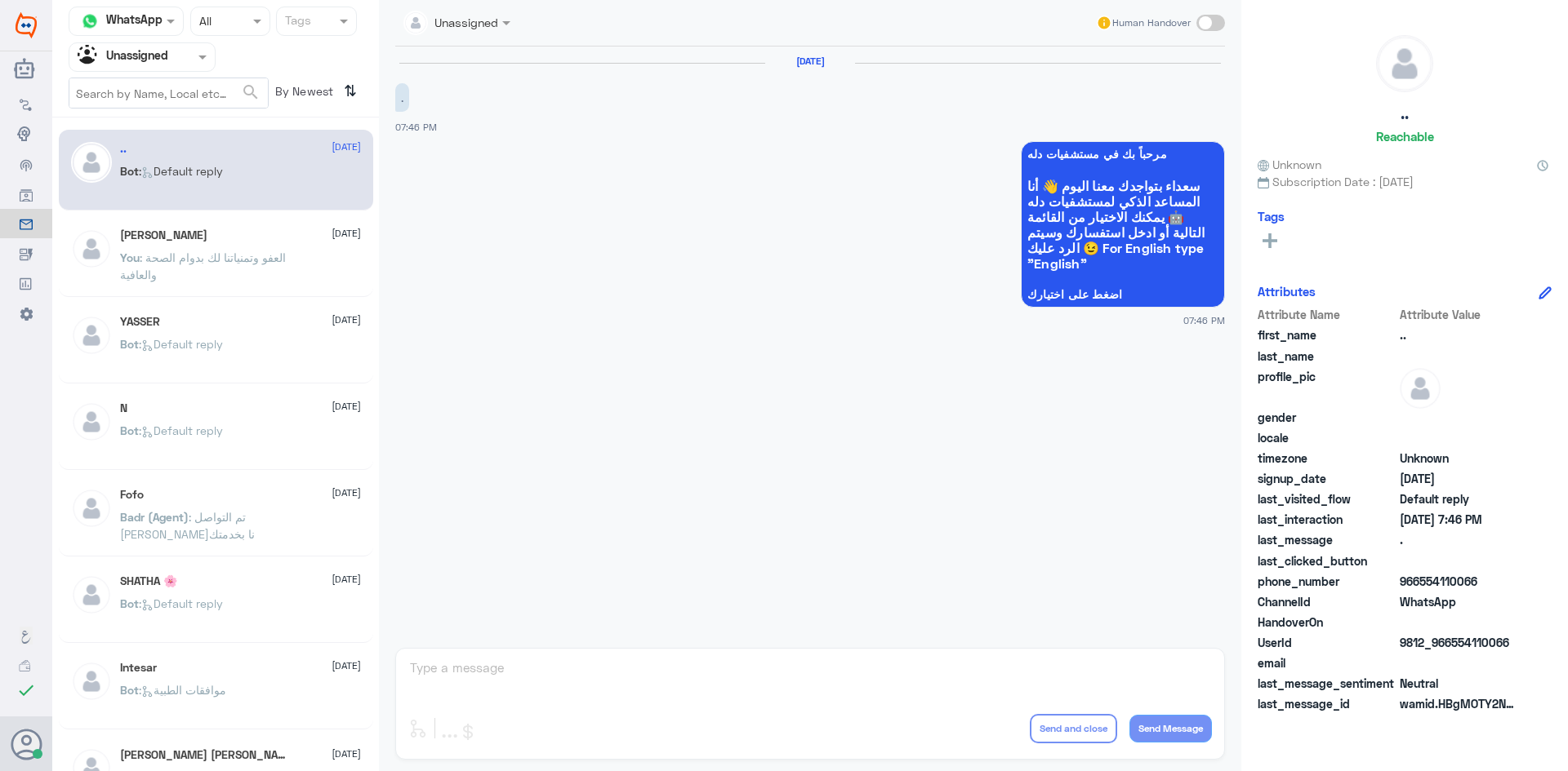
click at [198, 53] on span at bounding box center [205, 56] width 21 height 17
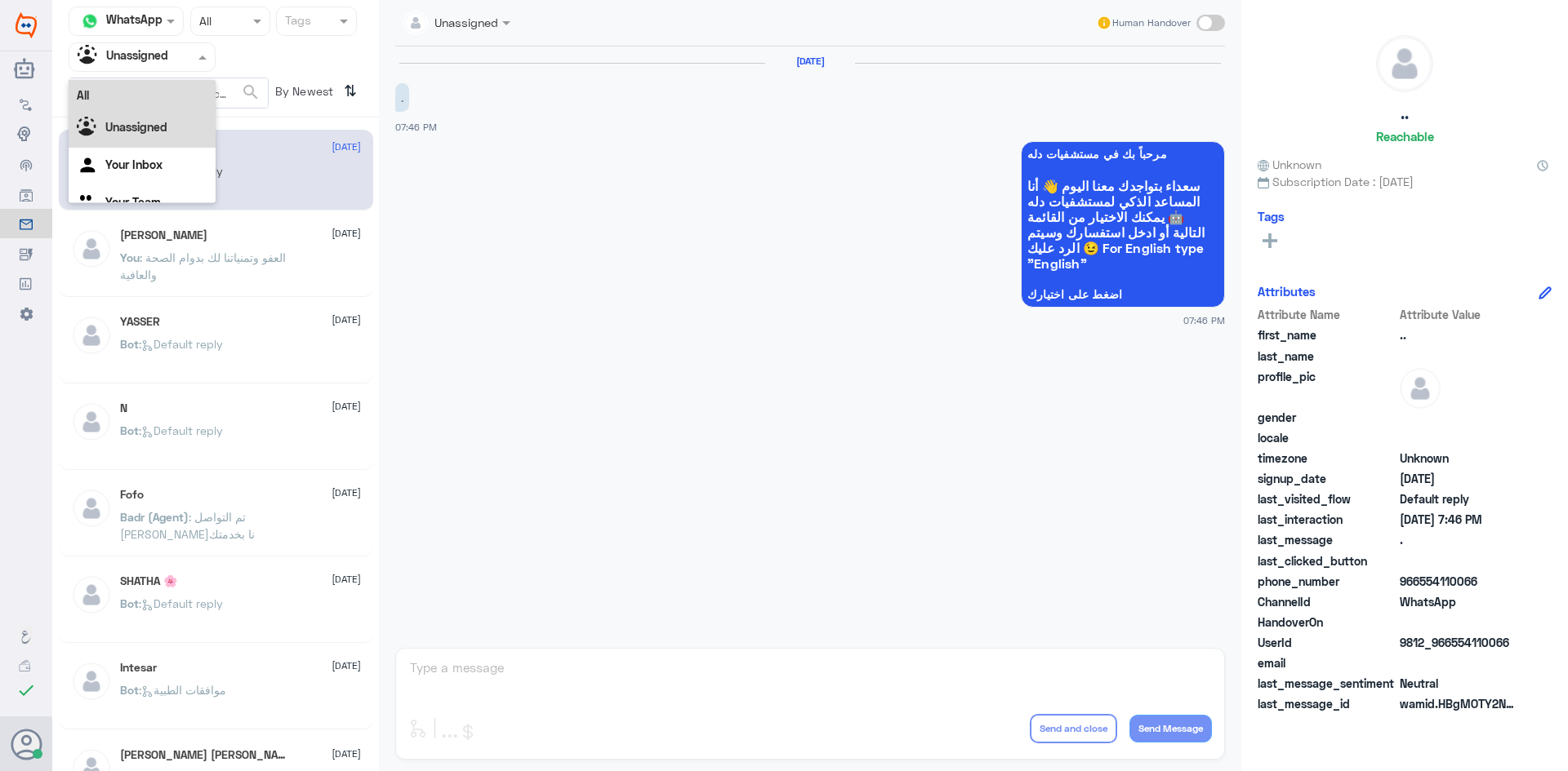
click at [147, 93] on div "All" at bounding box center [142, 95] width 147 height 30
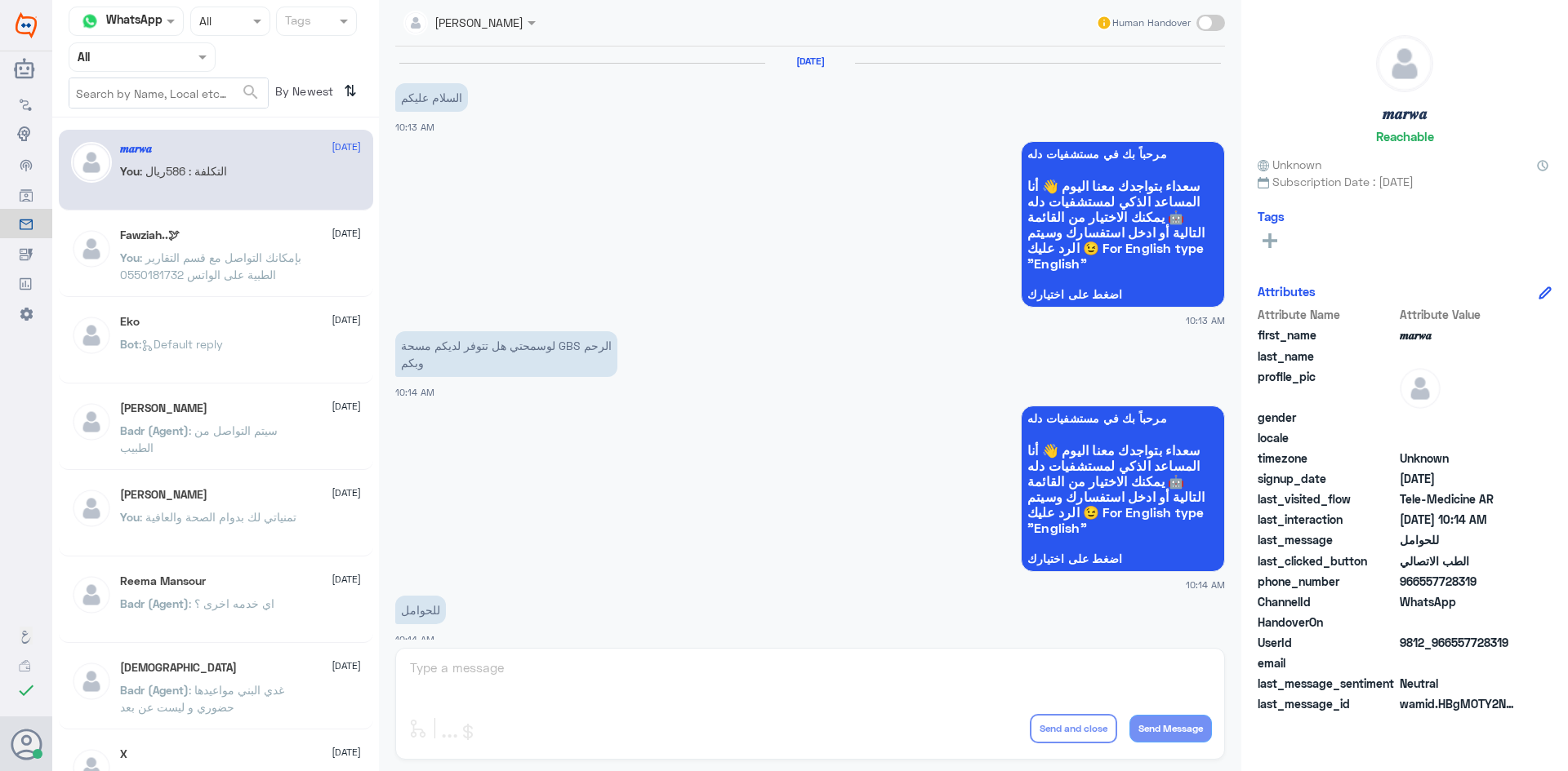
scroll to position [825, 0]
